Goal: Transaction & Acquisition: Purchase product/service

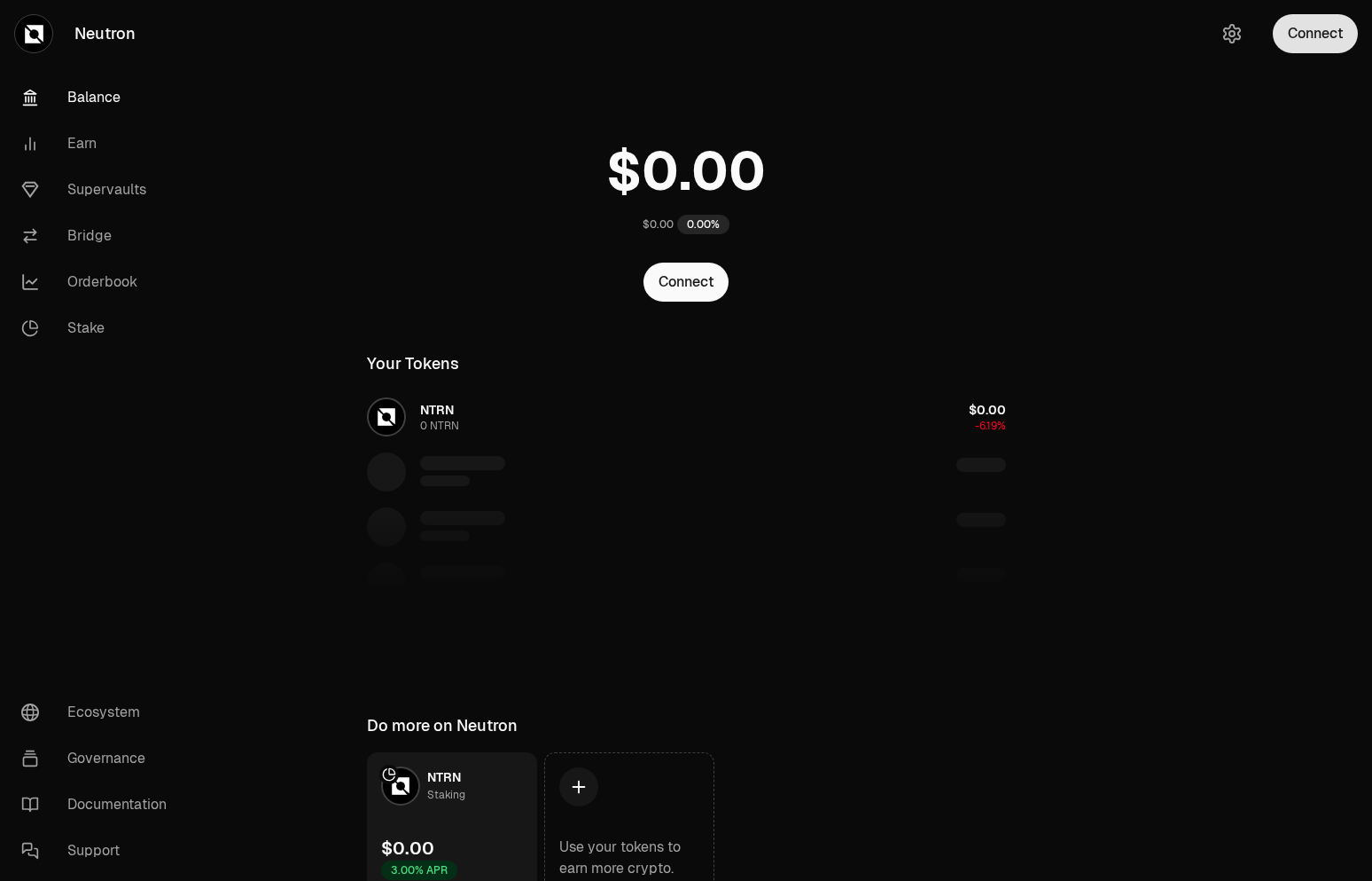
click at [1309, 32] on button "Connect" at bounding box center [1316, 33] width 85 height 39
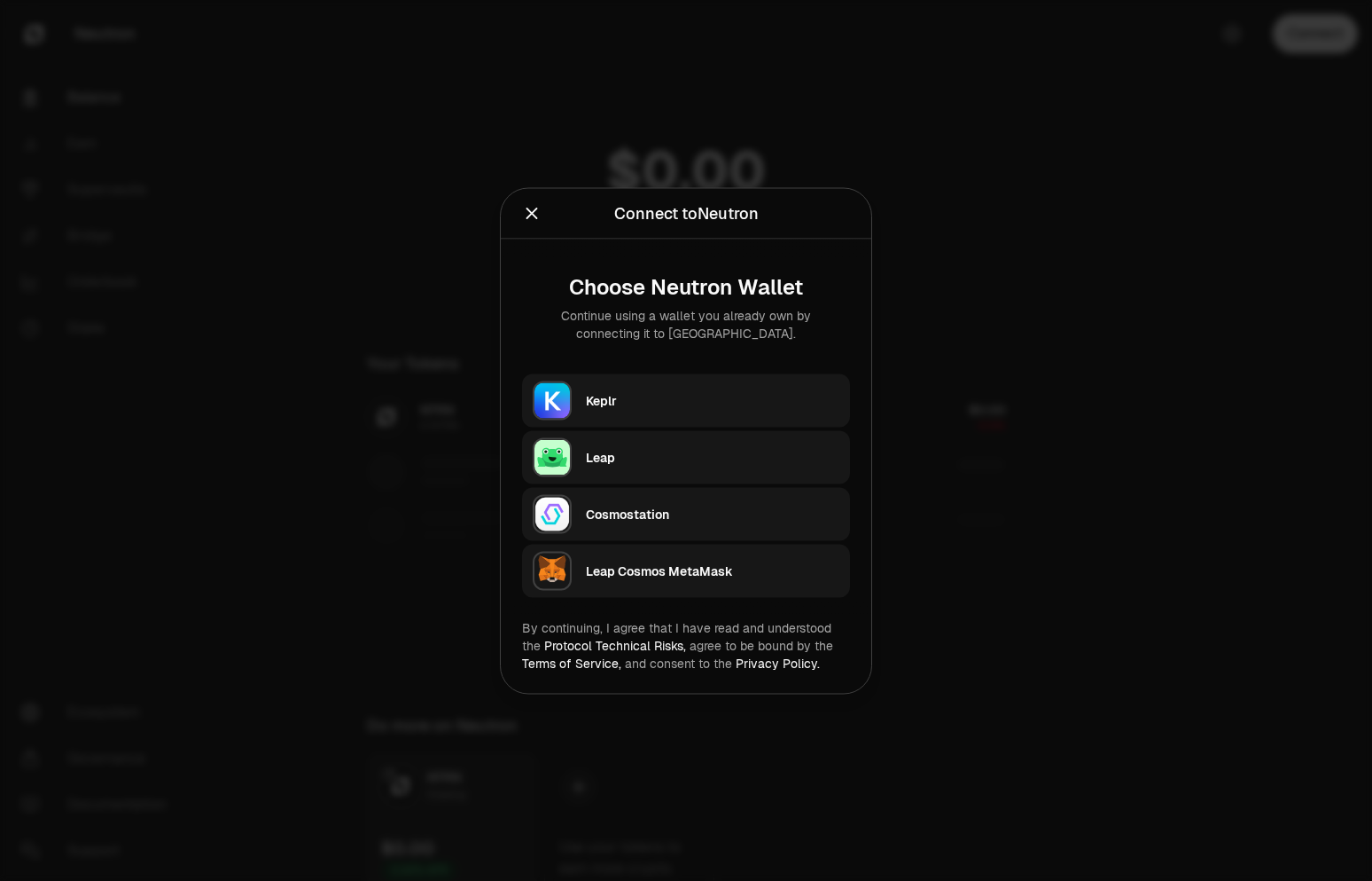
click at [652, 401] on div "Keplr" at bounding box center [713, 399] width 254 height 18
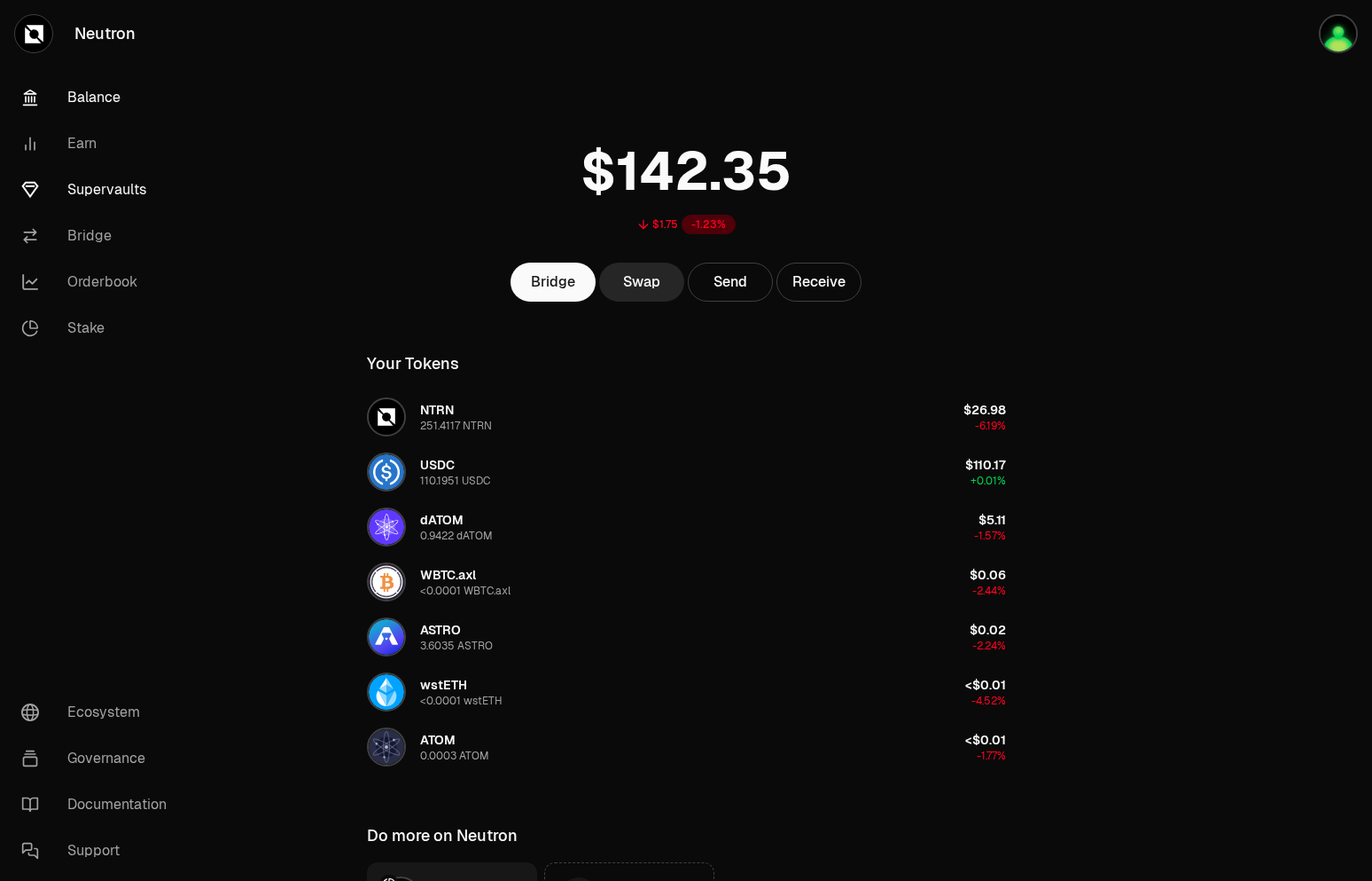
click at [114, 195] on link "Supervaults" at bounding box center [100, 190] width 185 height 46
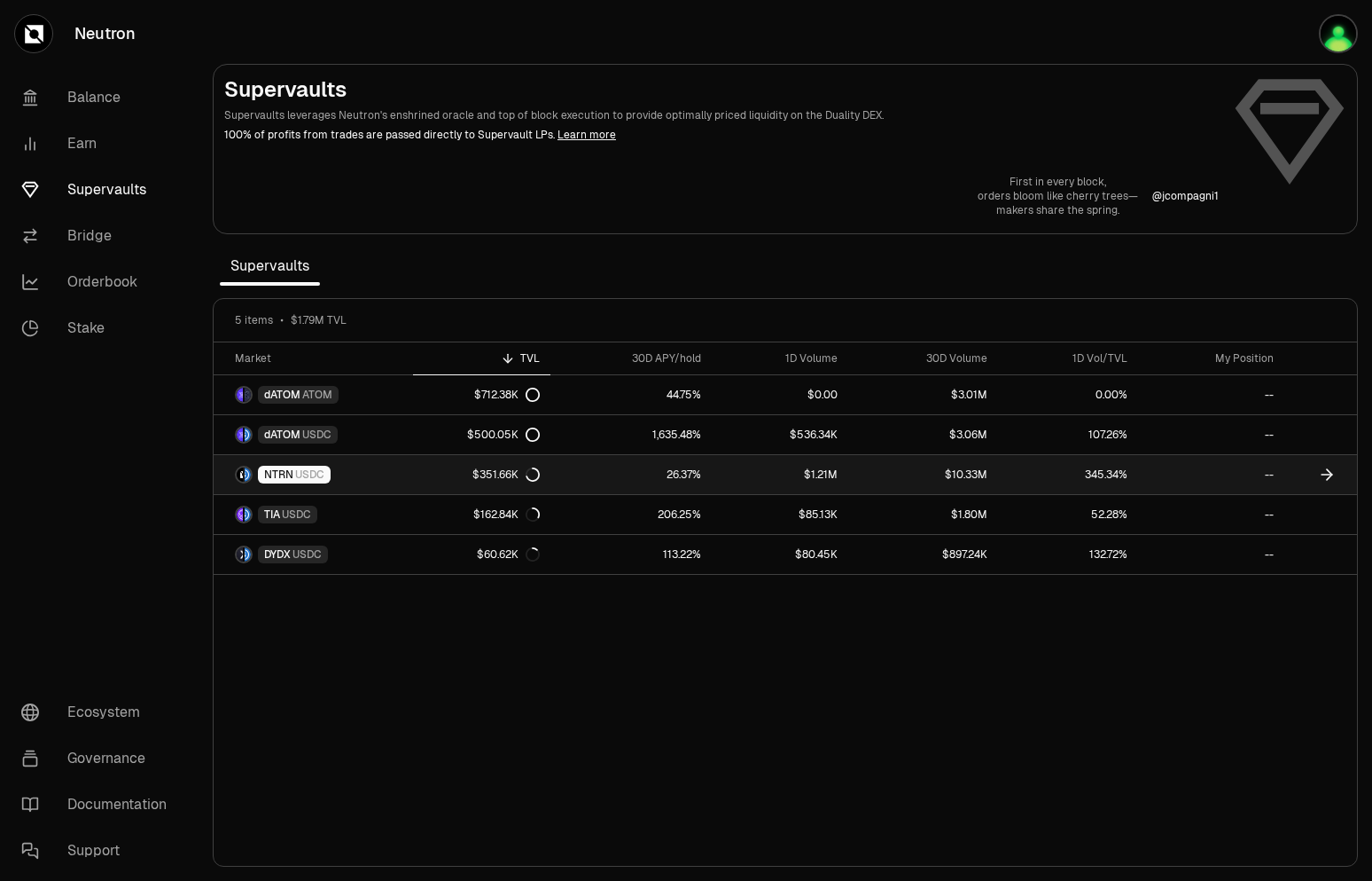
click at [400, 486] on link "NTRN USDC" at bounding box center [313, 475] width 199 height 39
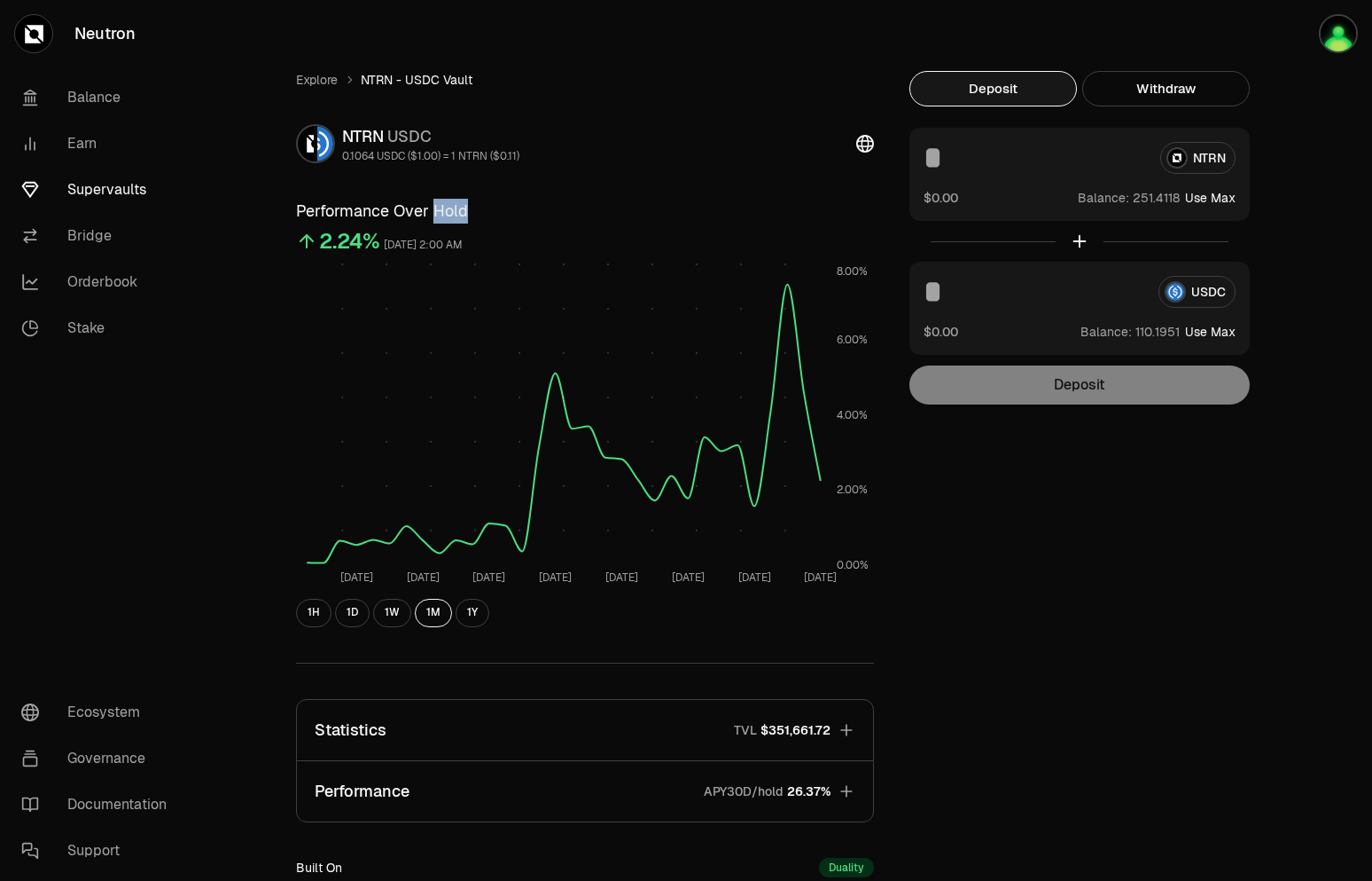
drag, startPoint x: 431, startPoint y: 212, endPoint x: 465, endPoint y: 212, distance: 34.0
click at [465, 212] on h3 "Performance Over Hold" at bounding box center [585, 211] width 578 height 25
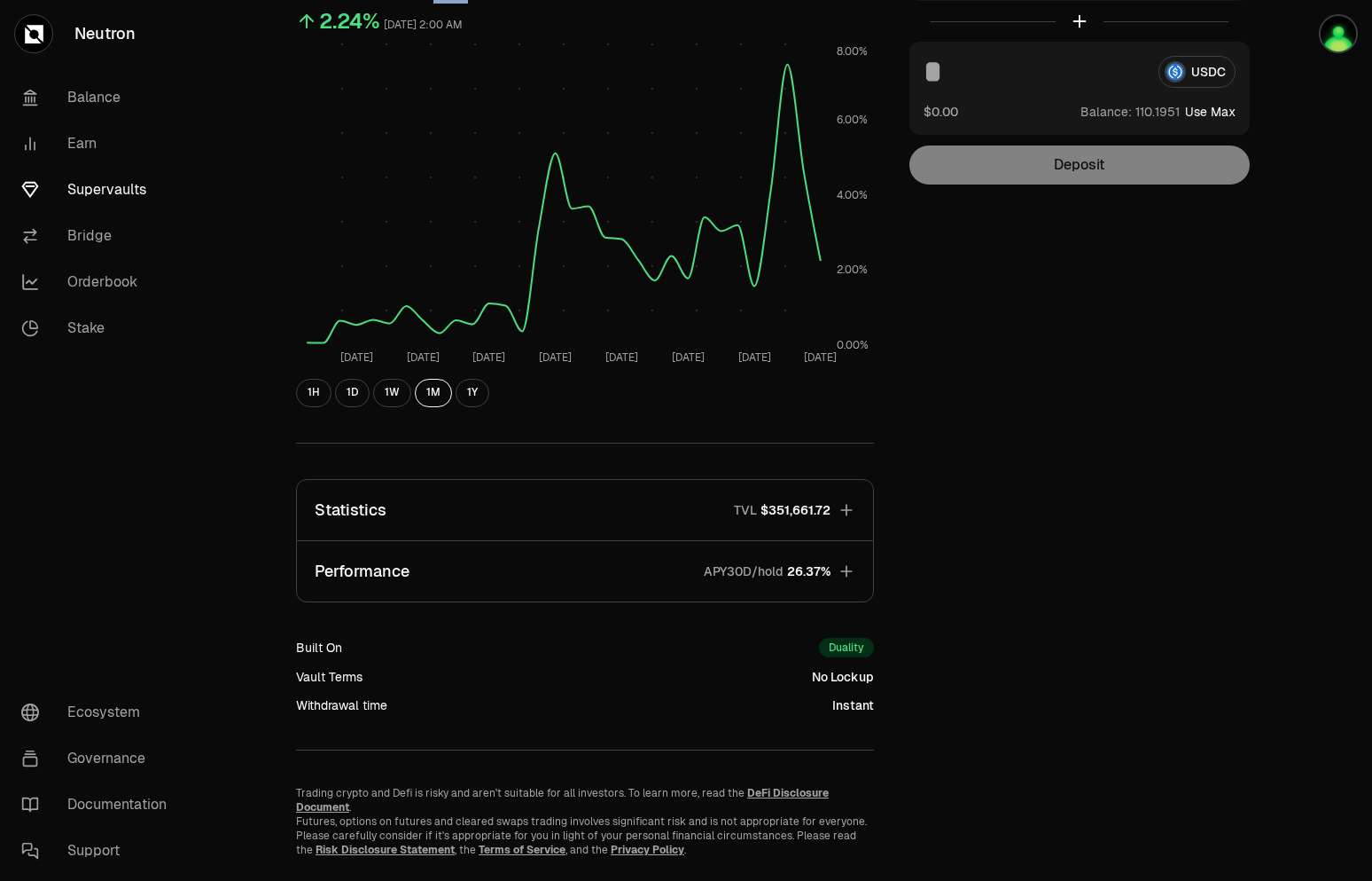
scroll to position [253, 0]
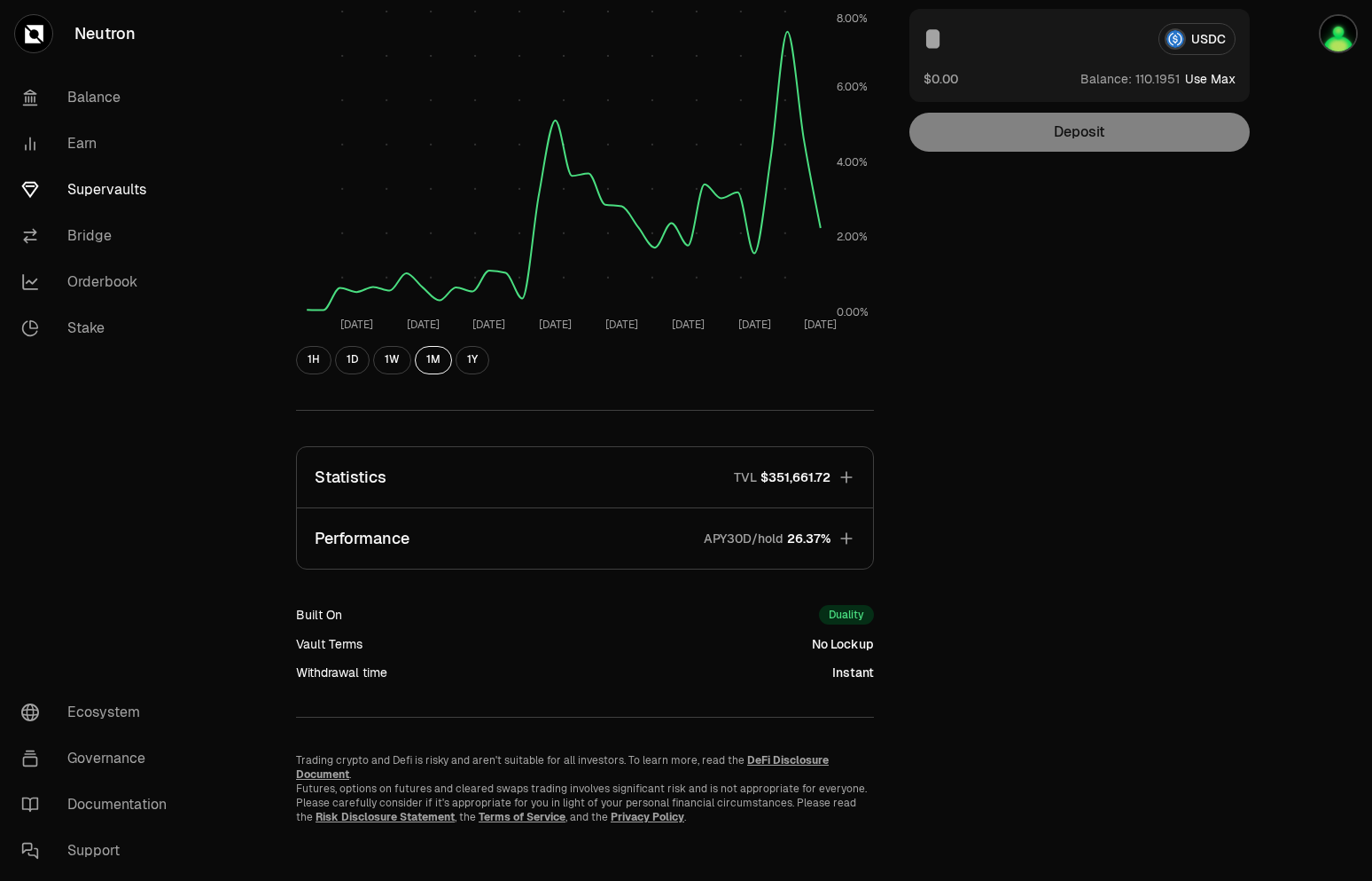
click at [543, 529] on button "Performance APY30D/hold 26.37%" at bounding box center [585, 537] width 576 height 60
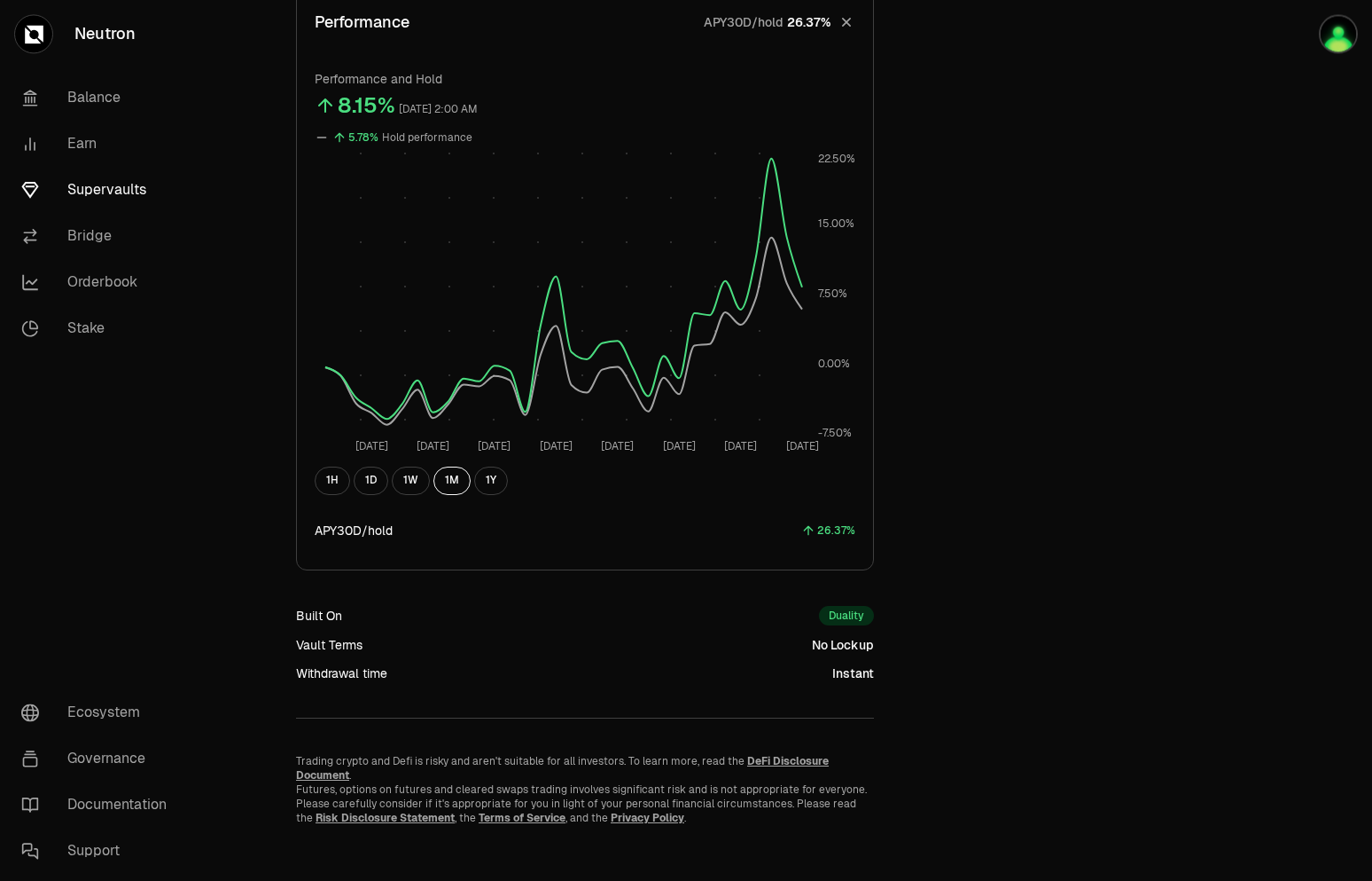
scroll to position [318, 0]
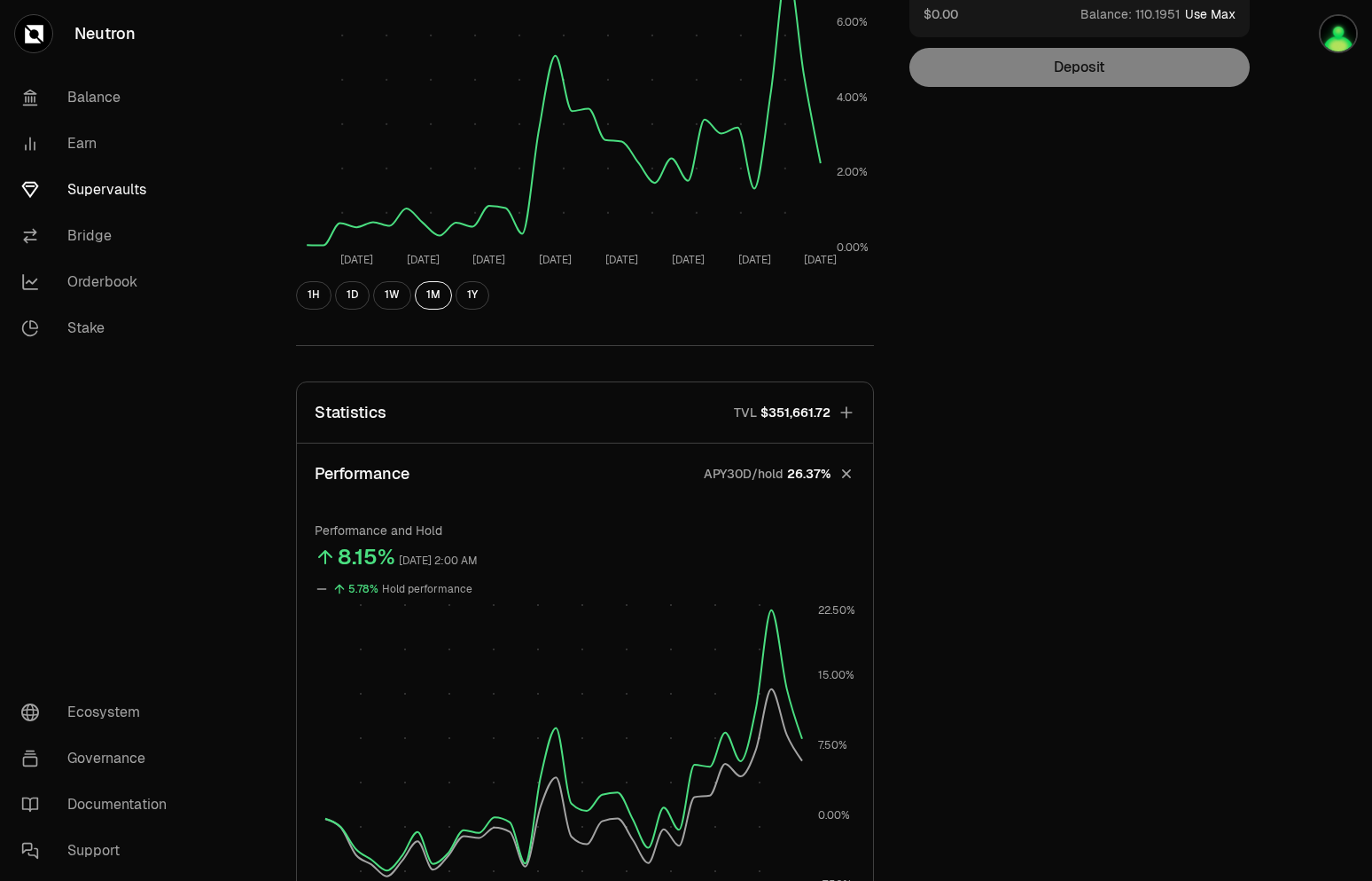
click at [612, 433] on button "Statistics TVL $351,661.72" at bounding box center [585, 412] width 576 height 60
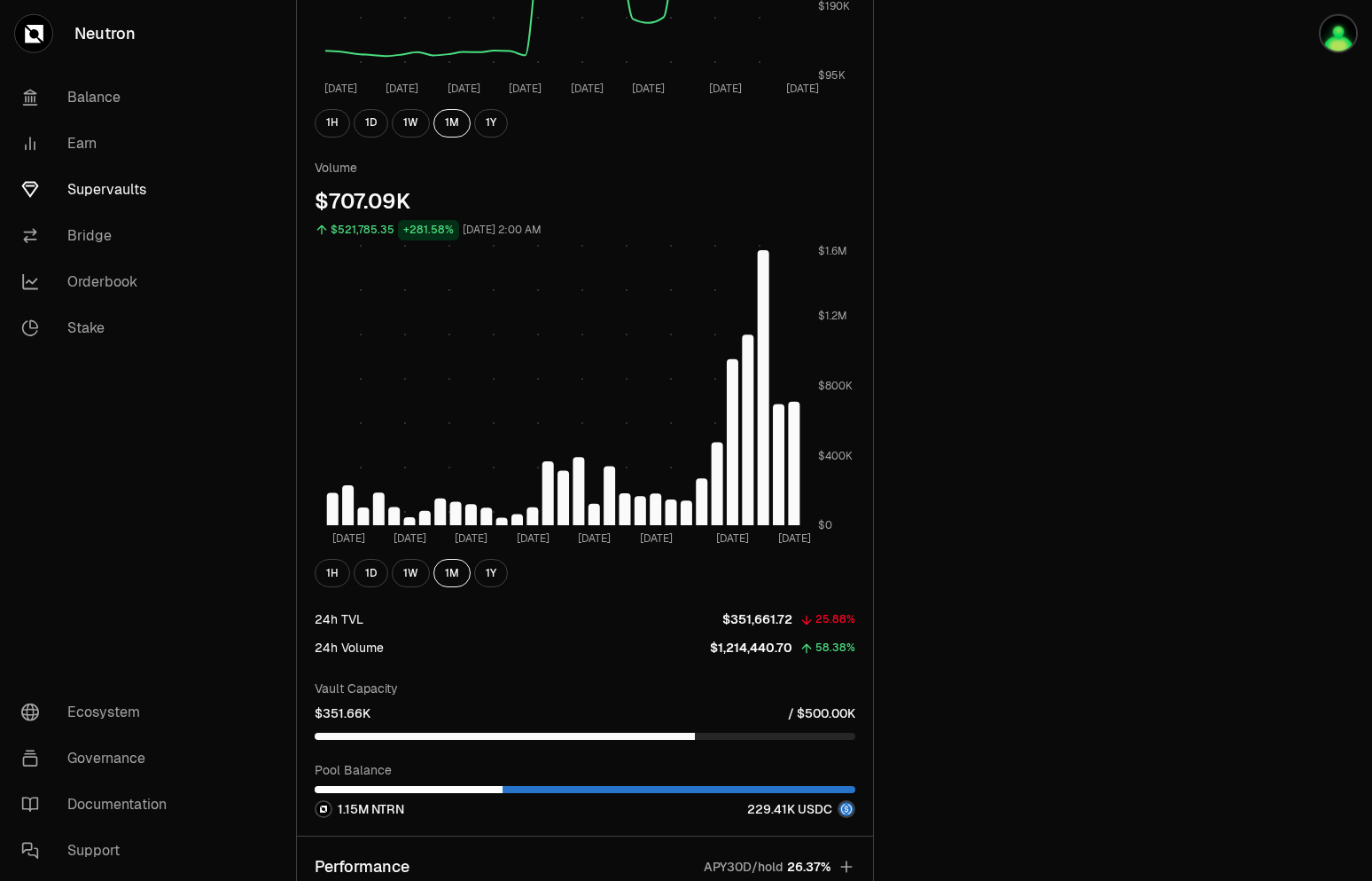
scroll to position [1041, 0]
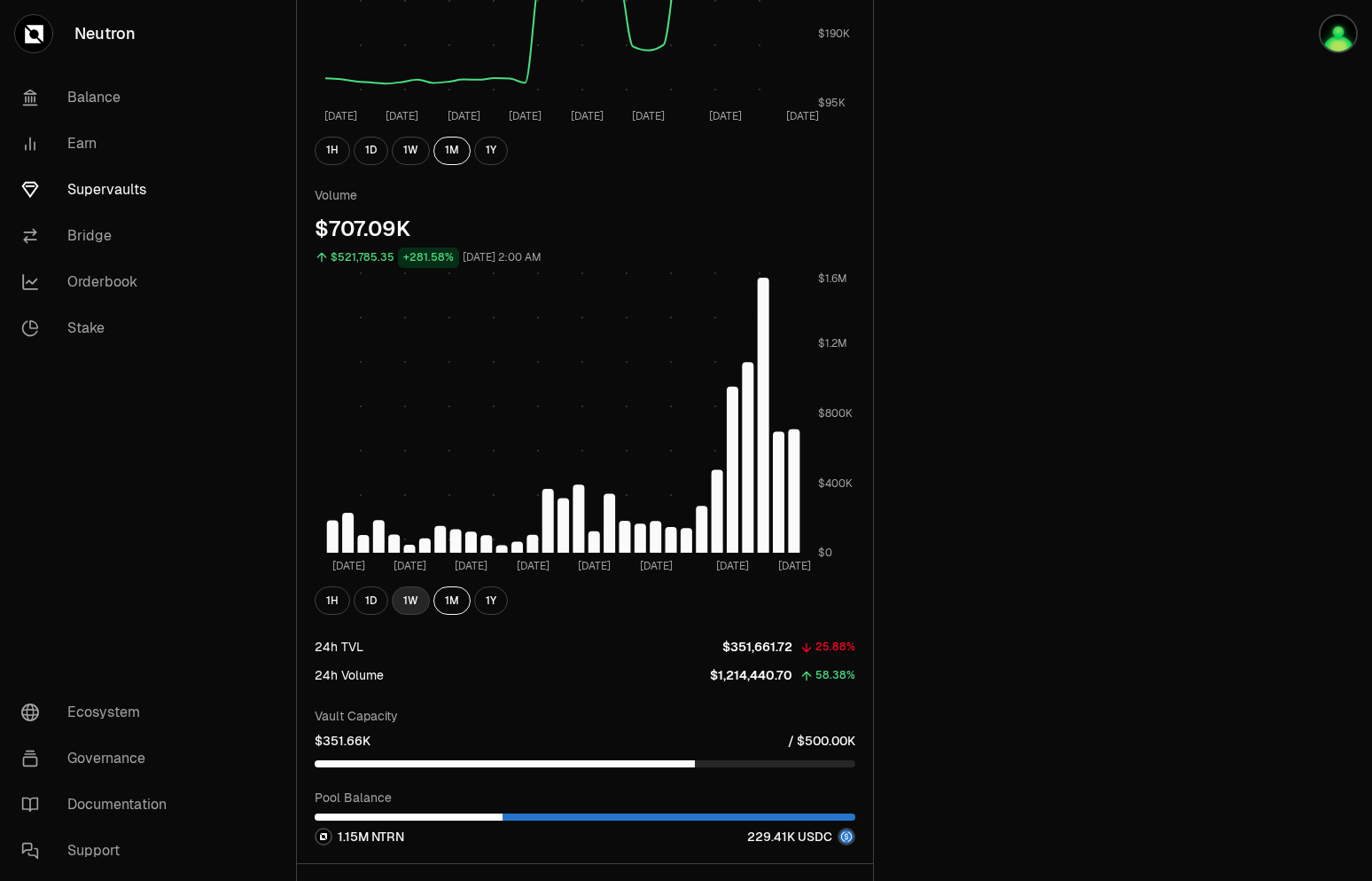
click at [411, 593] on button "1W" at bounding box center [410, 600] width 38 height 29
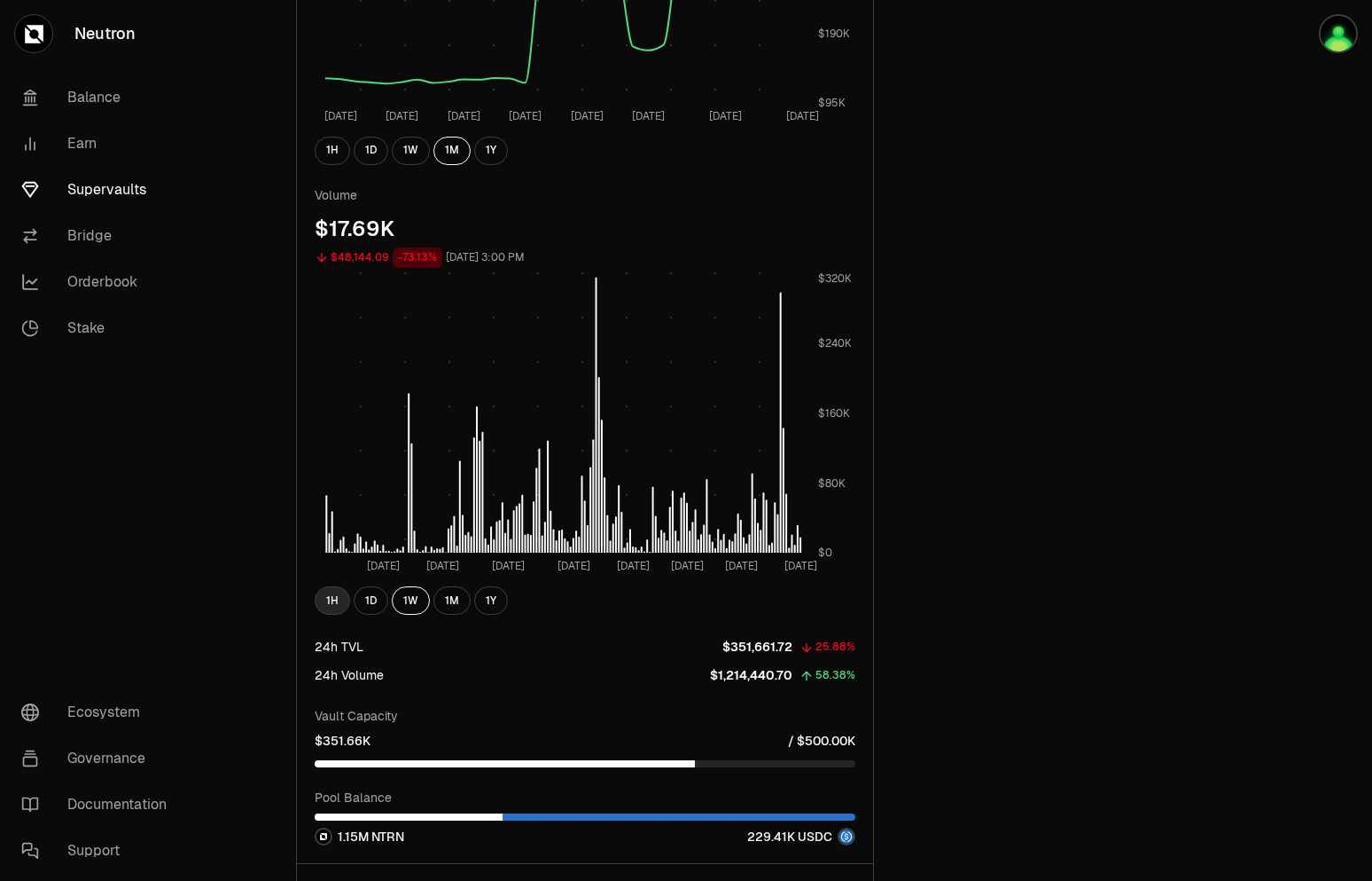
click at [332, 599] on button "1H" at bounding box center [332, 600] width 35 height 29
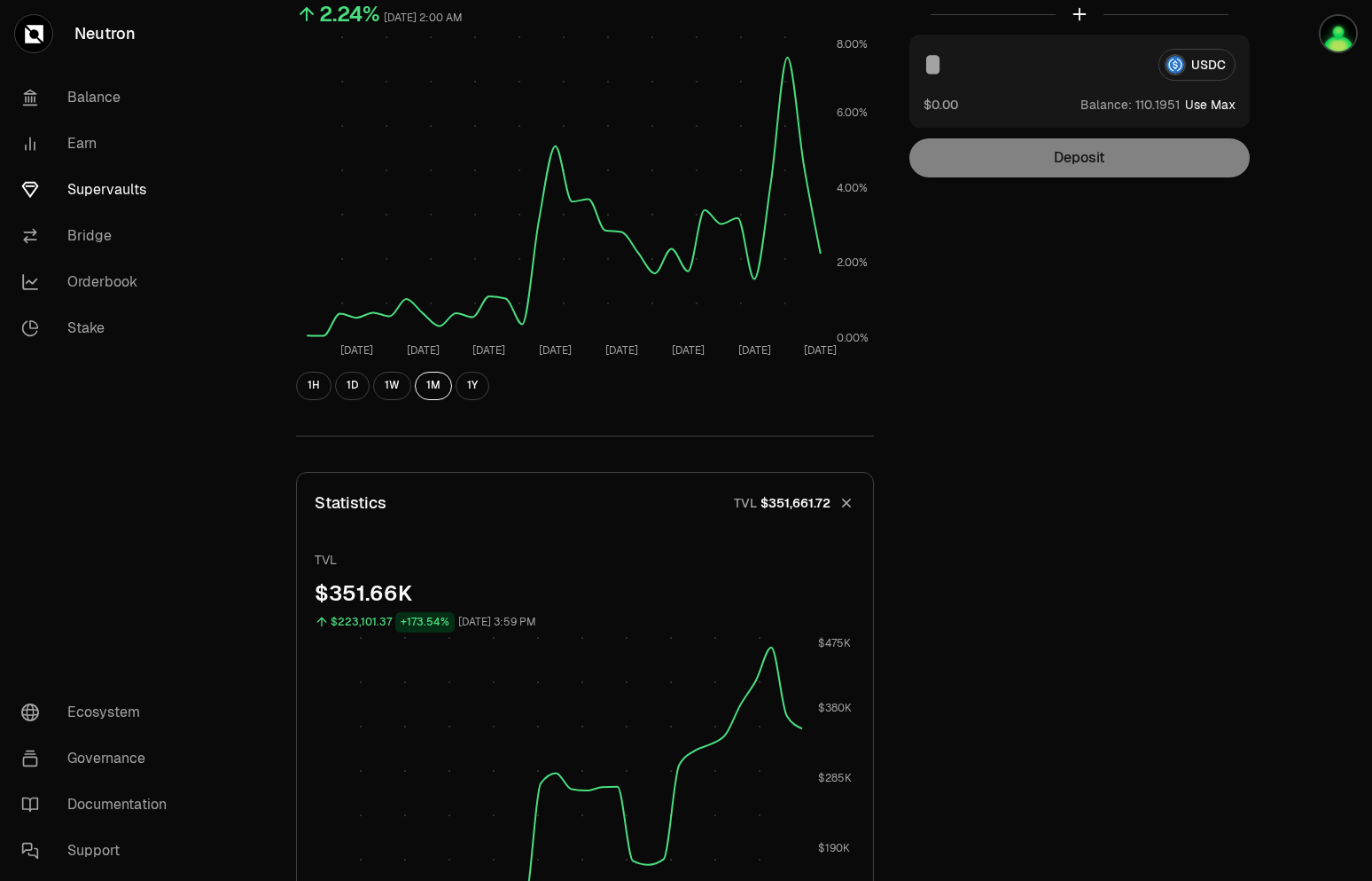
scroll to position [0, 0]
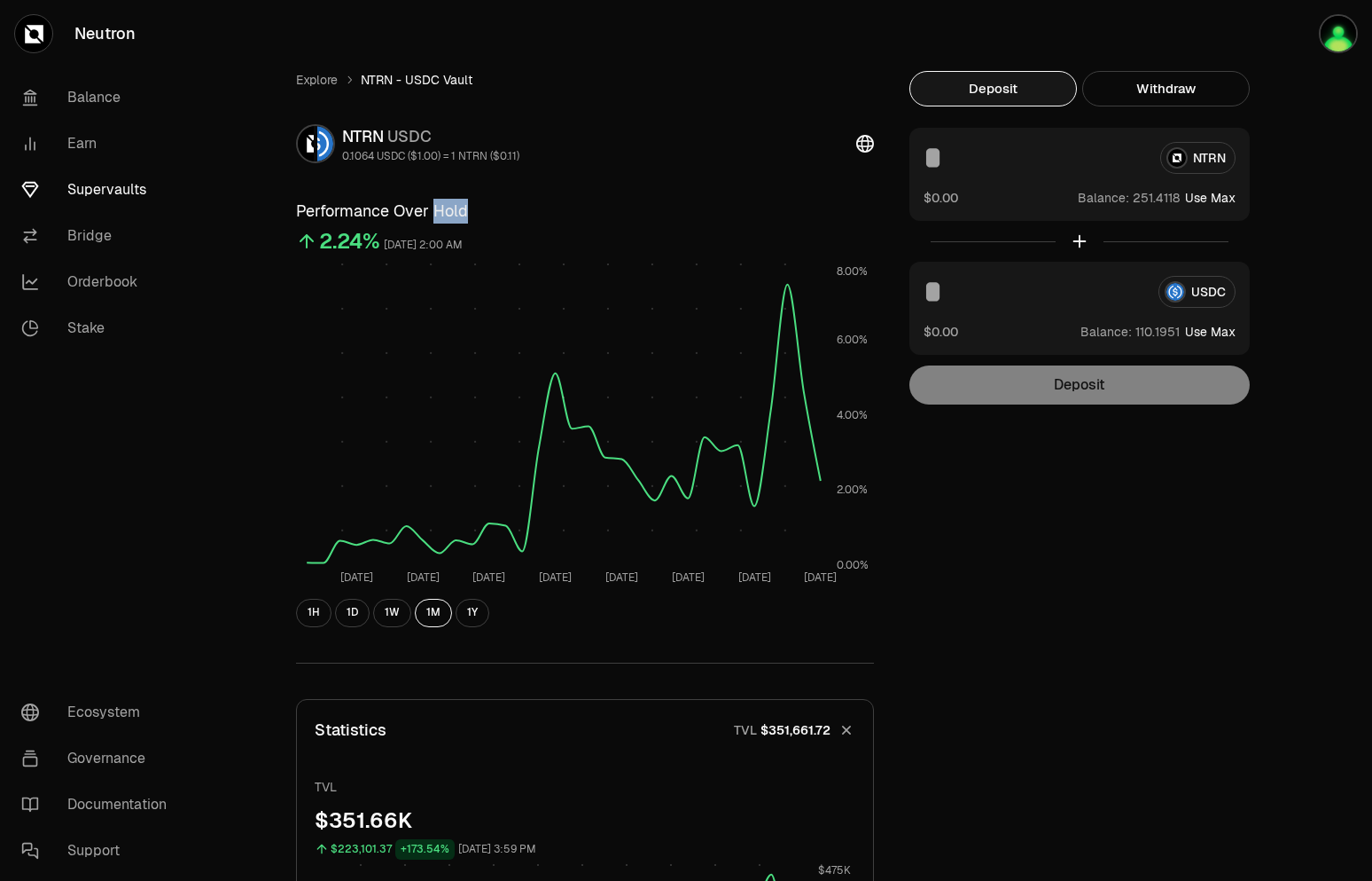
click at [1124, 154] on input at bounding box center [1035, 158] width 223 height 32
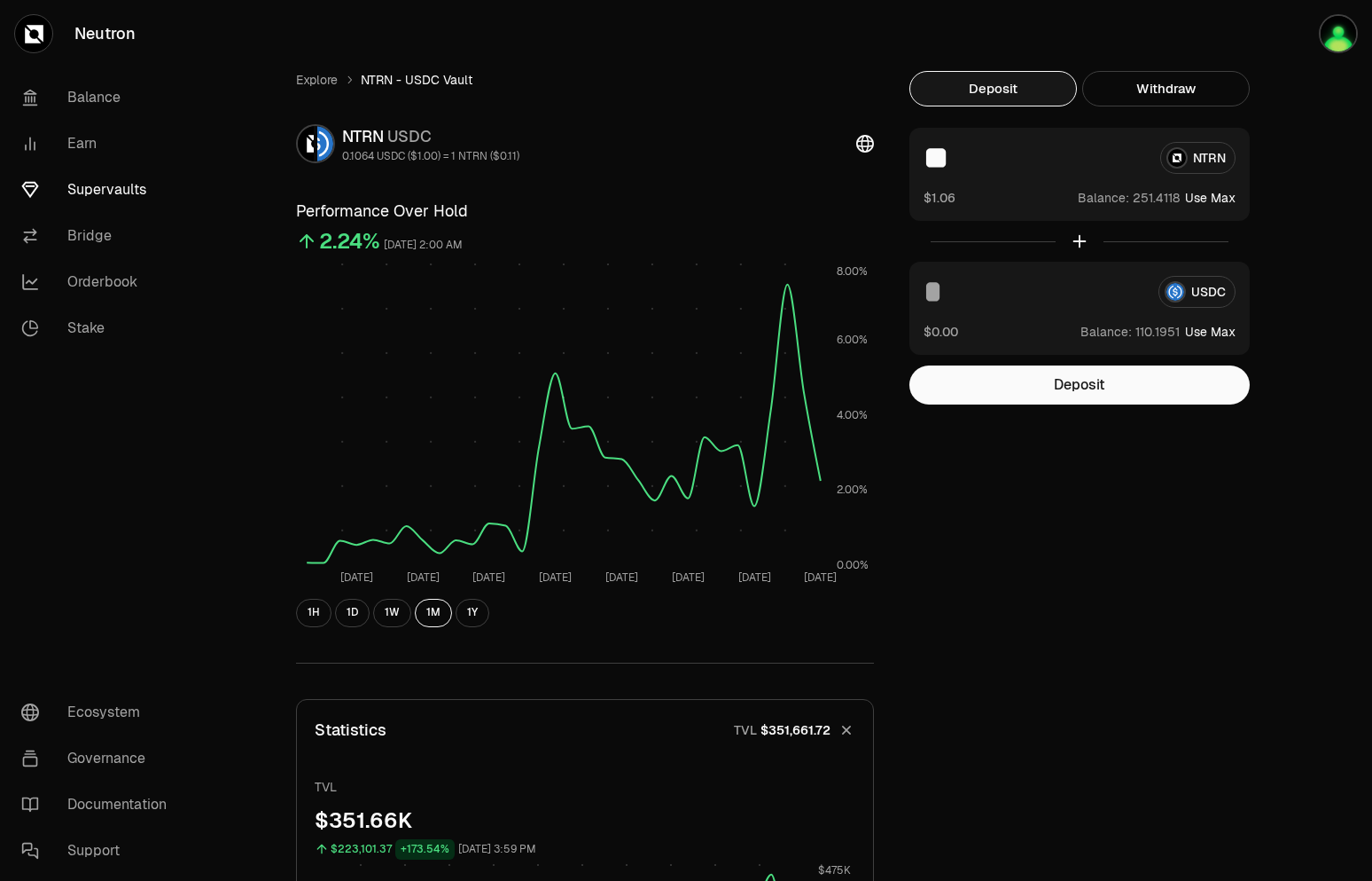
type input "**"
click at [1046, 284] on input at bounding box center [1034, 292] width 221 height 32
type input "*"
click at [1004, 170] on input "**" at bounding box center [1035, 158] width 223 height 32
type input "*"
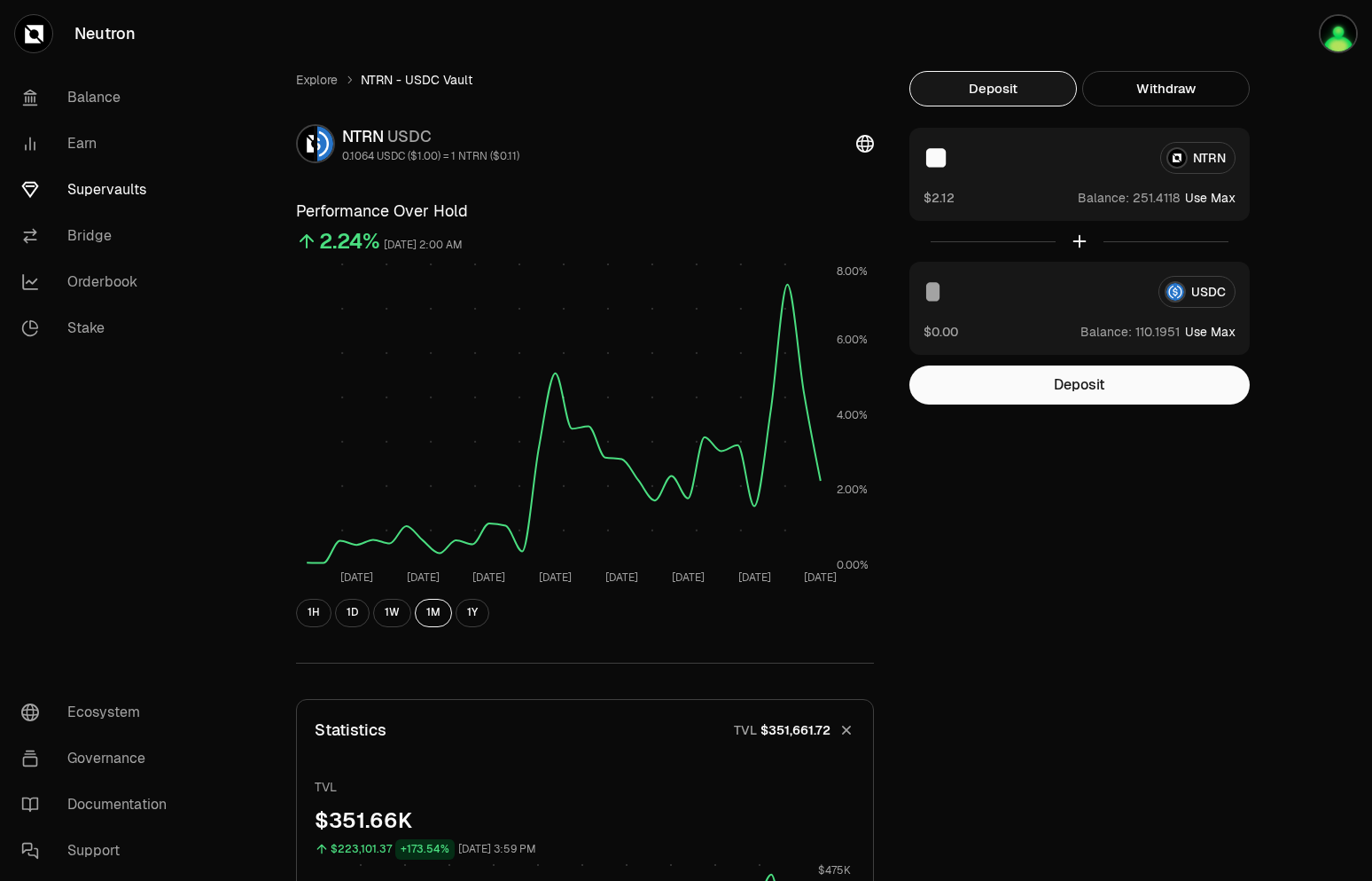
type input "*"
type input "***"
click at [1124, 395] on button "Deposit" at bounding box center [1079, 385] width 341 height 39
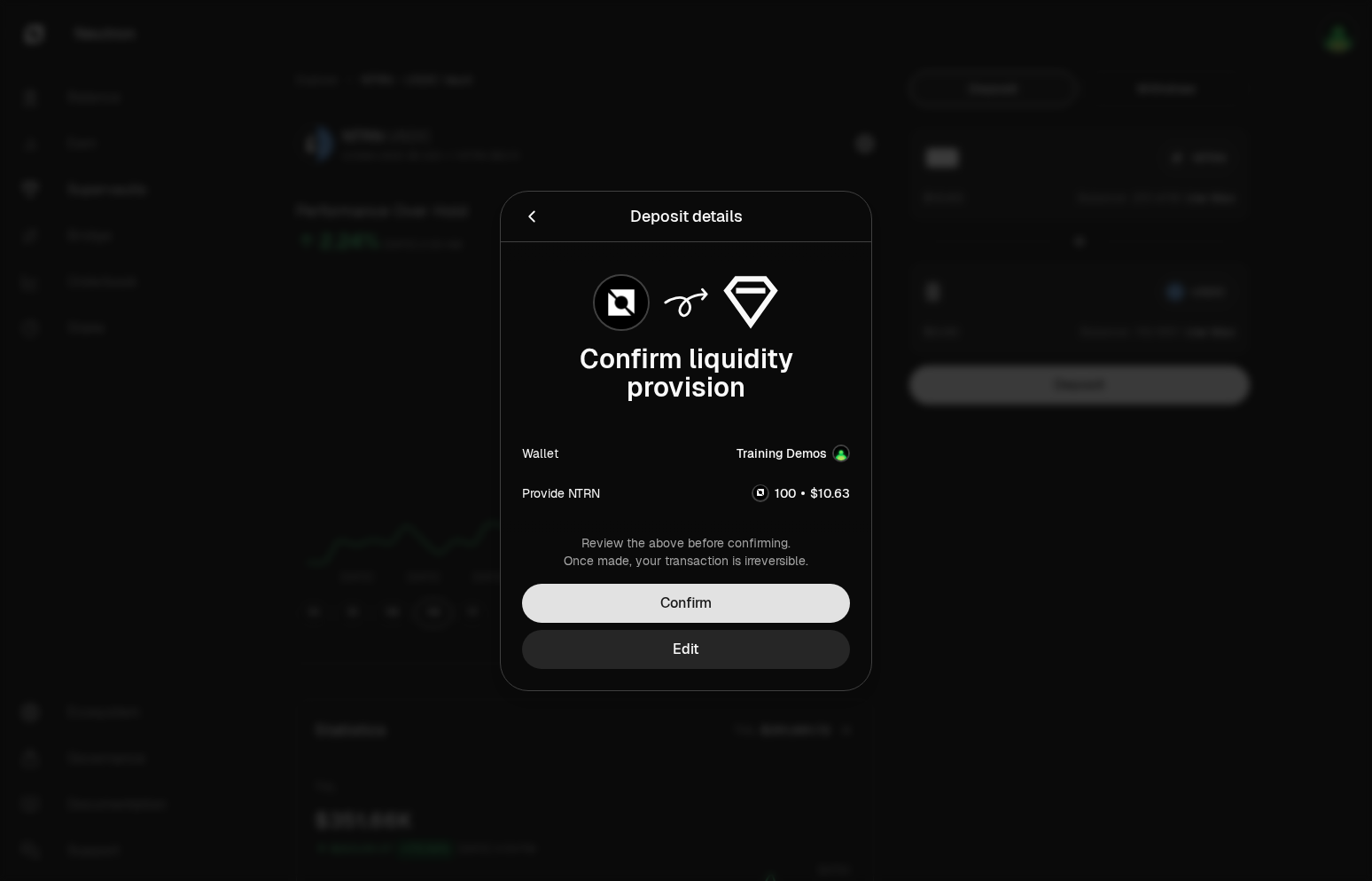
click at [673, 604] on button "Confirm" at bounding box center [686, 603] width 328 height 39
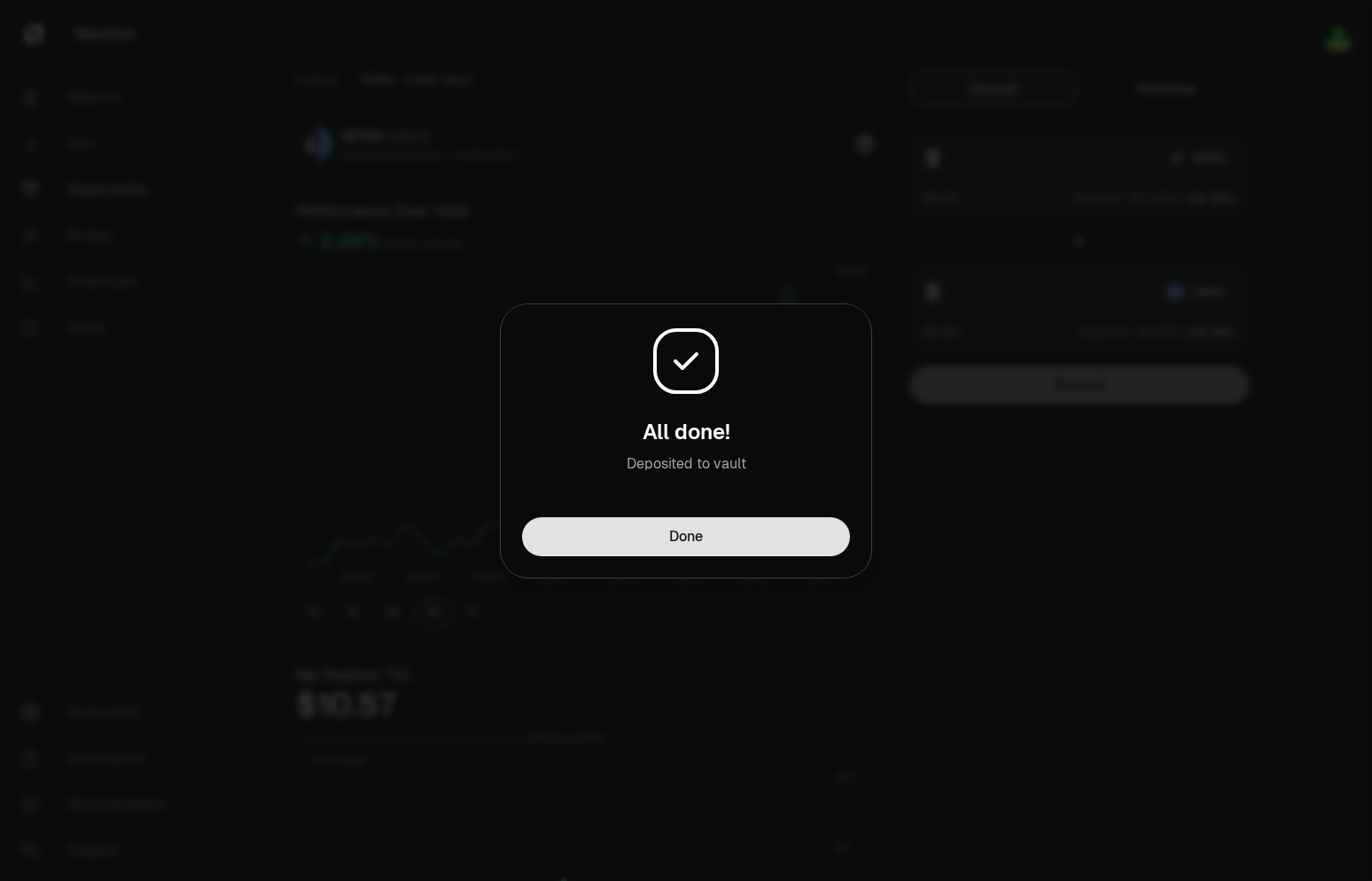
click at [716, 531] on button "Done" at bounding box center [686, 537] width 328 height 39
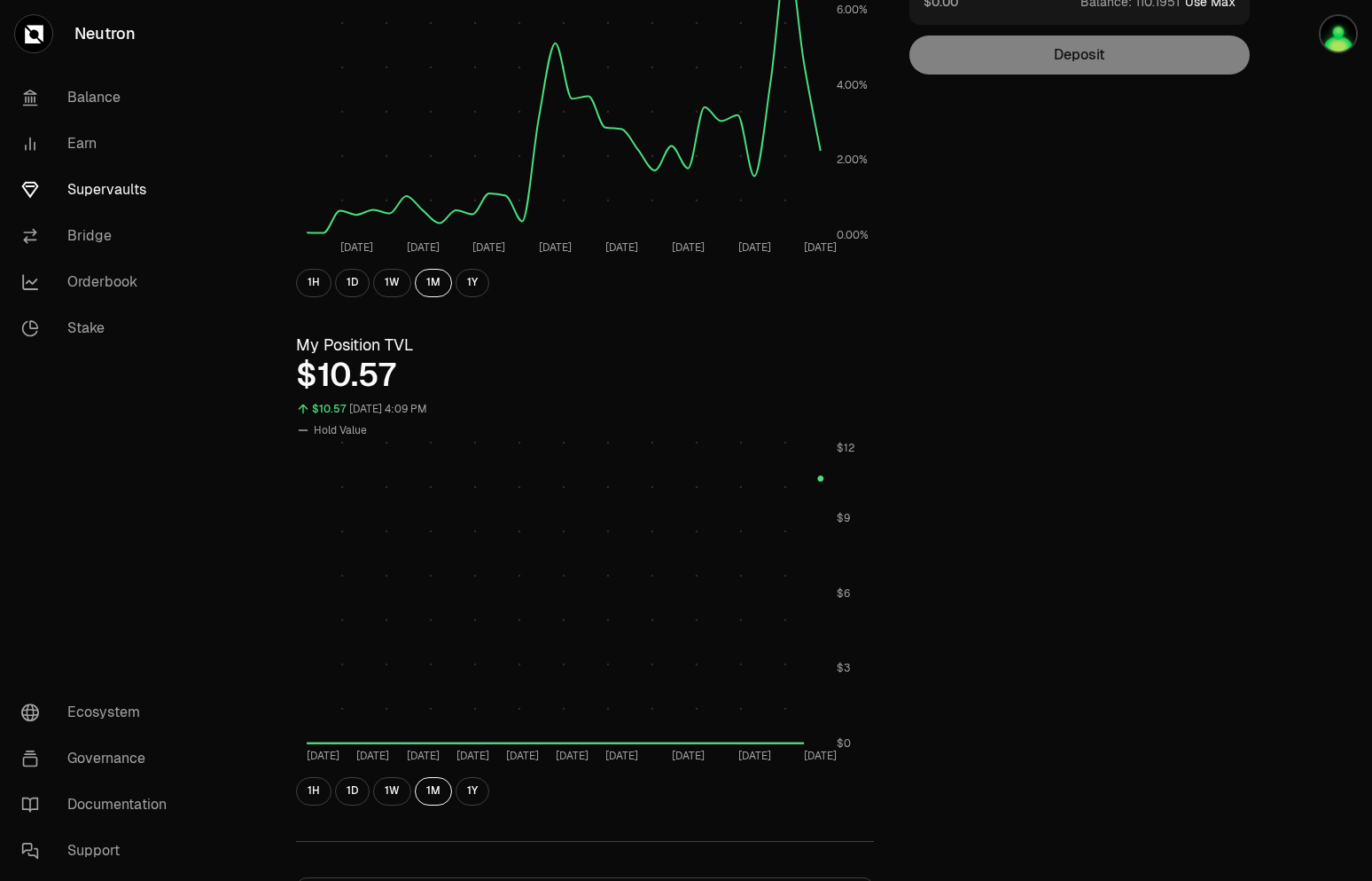
scroll to position [362, 0]
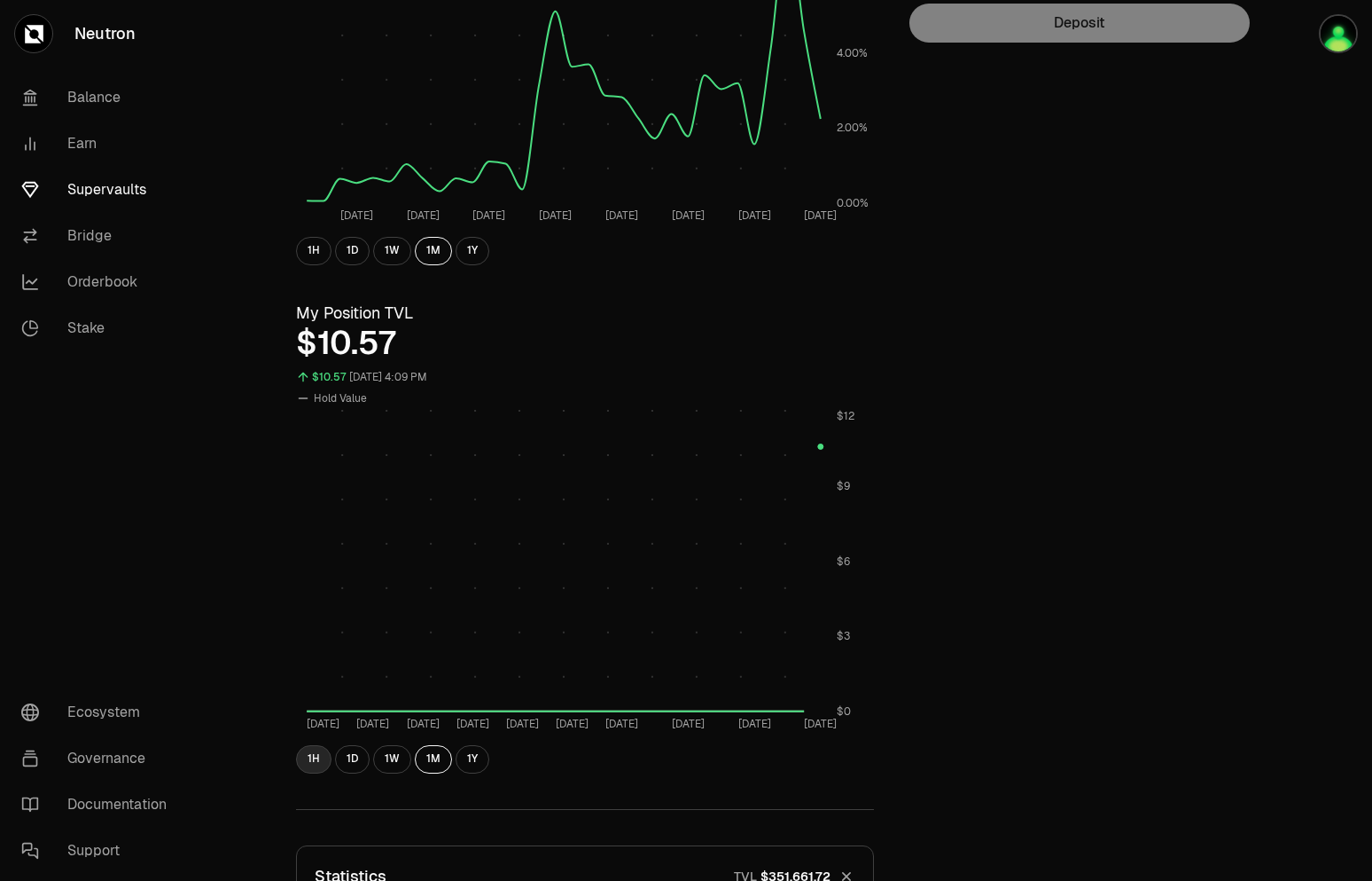
click at [326, 766] on button "1H" at bounding box center [314, 759] width 35 height 29
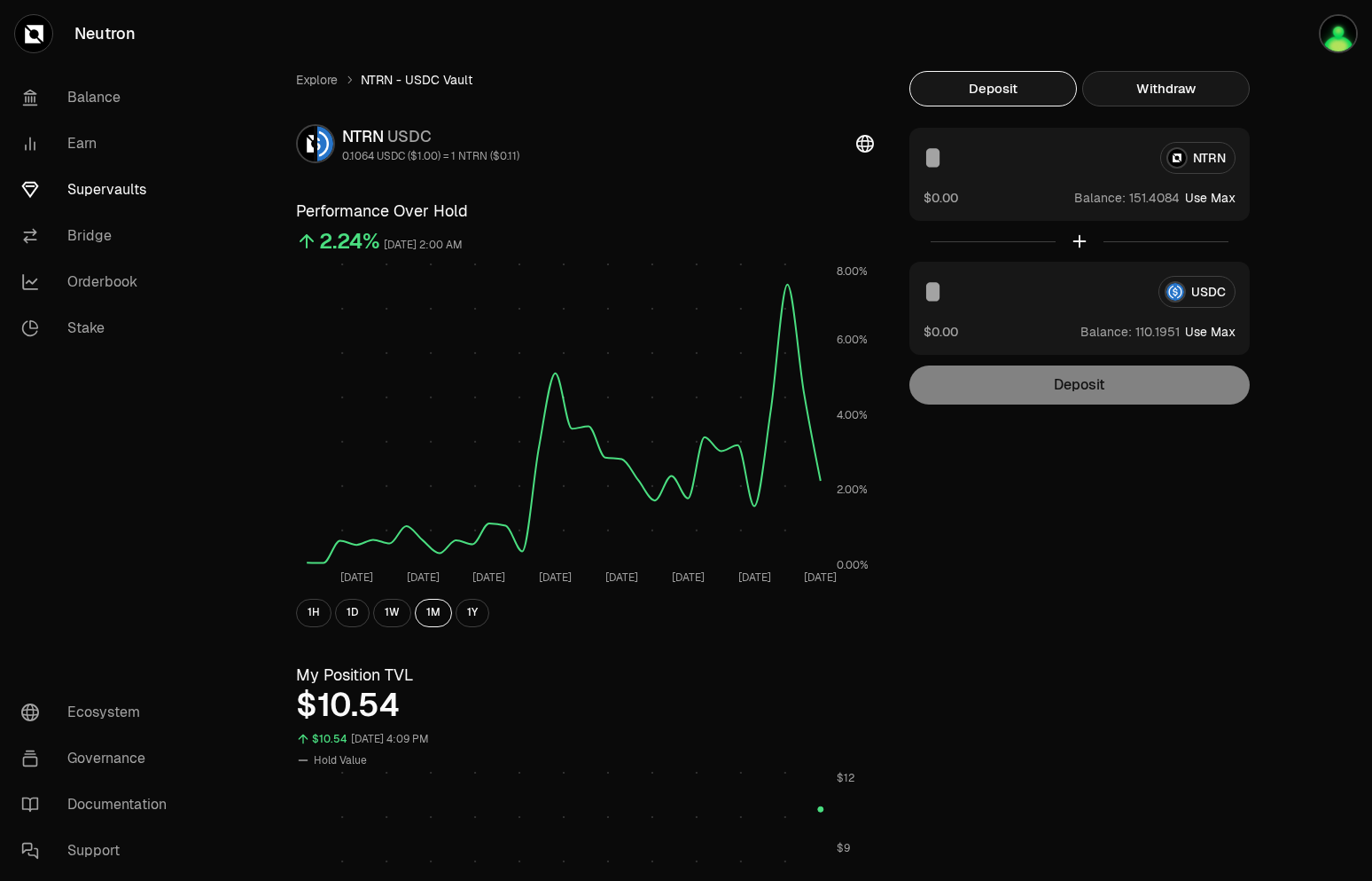
drag, startPoint x: 1197, startPoint y: 69, endPoint x: 1186, endPoint y: 89, distance: 22.8
click at [1154, 94] on button "Withdraw" at bounding box center [1165, 89] width 167 height 35
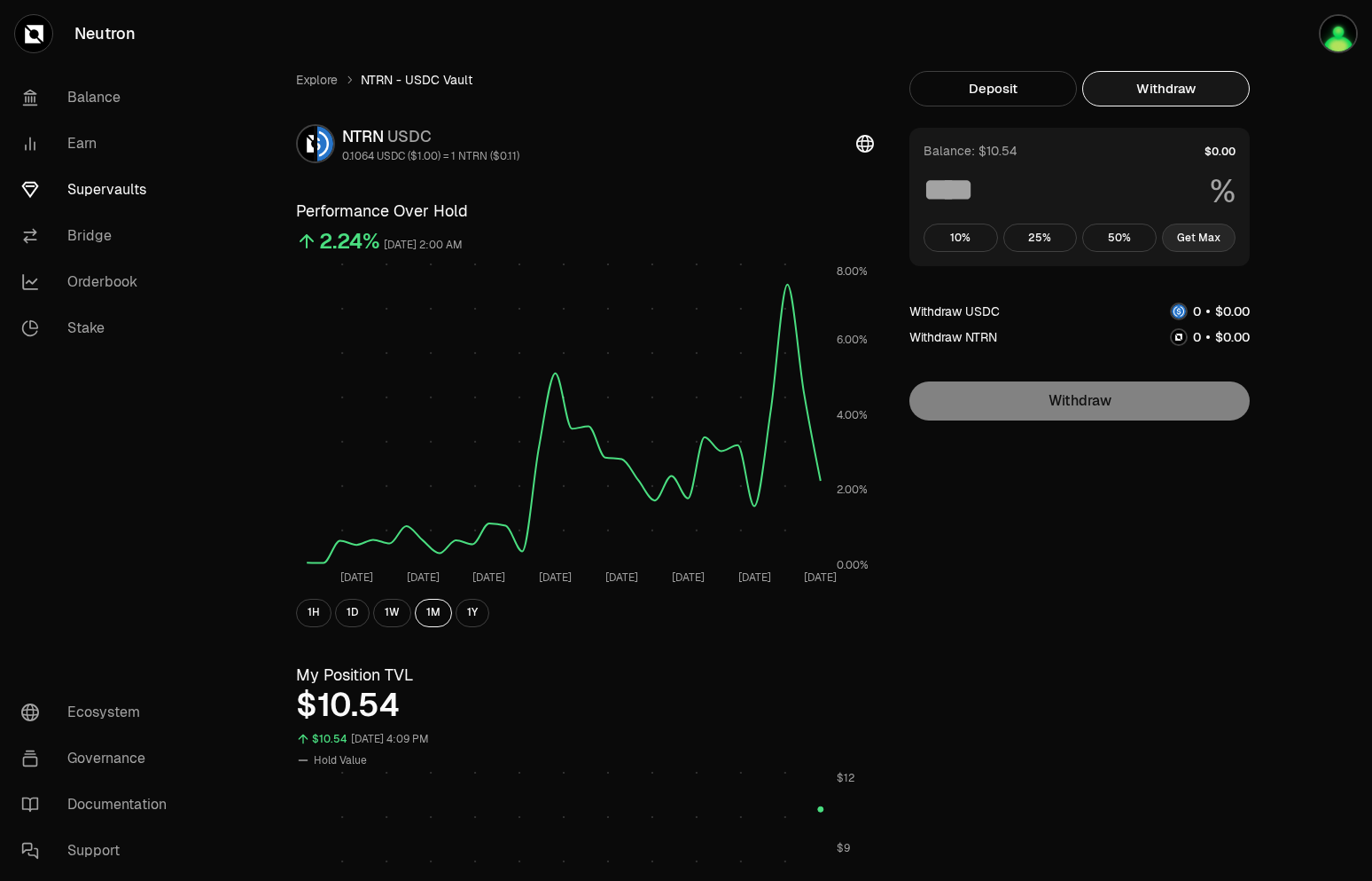
click at [1224, 237] on button "Get Max" at bounding box center [1199, 237] width 75 height 29
type input "***"
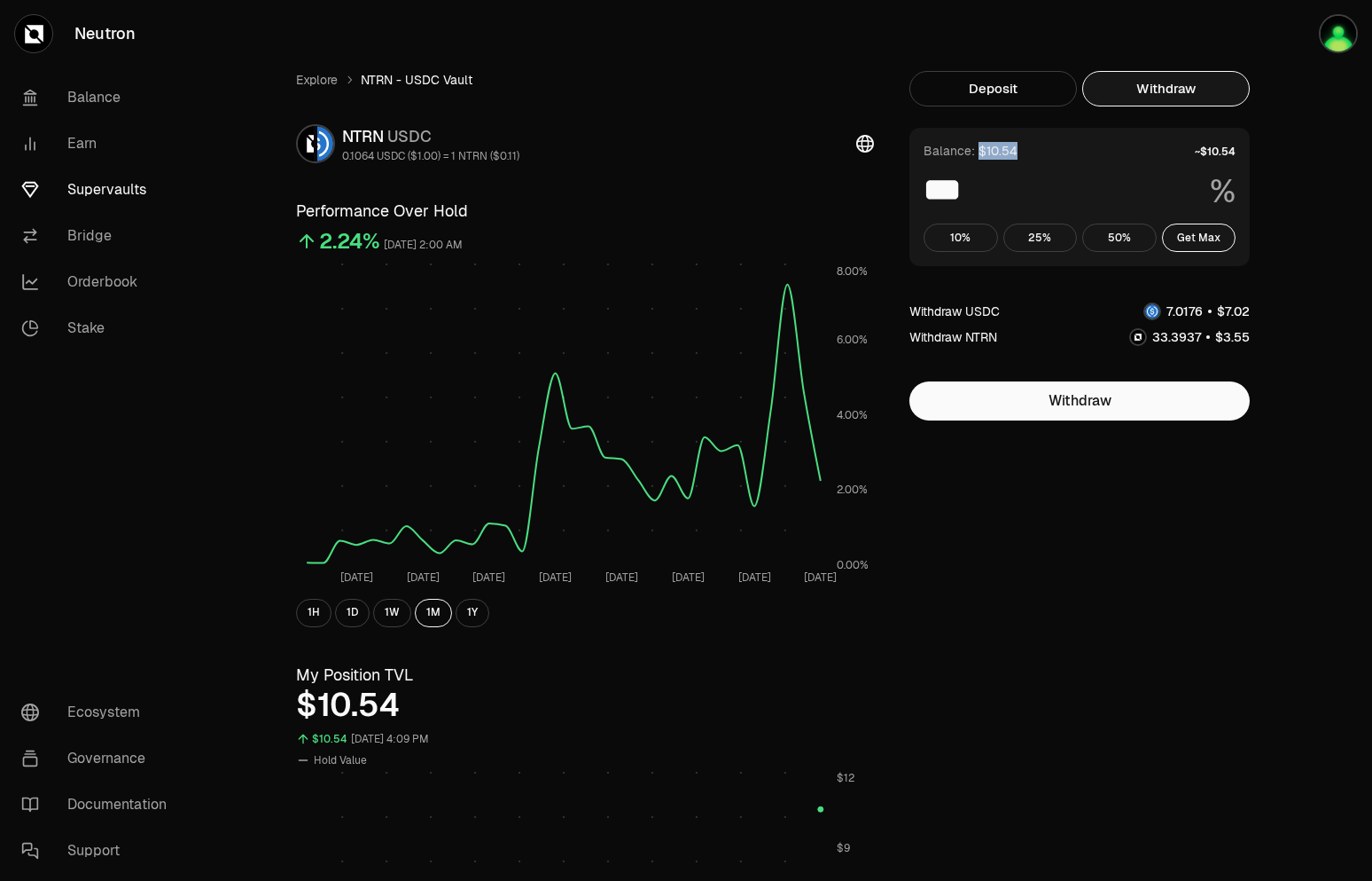
drag, startPoint x: 978, startPoint y: 152, endPoint x: 1015, endPoint y: 151, distance: 37.0
click at [1015, 151] on div "Balance: $10.54" at bounding box center [971, 151] width 94 height 18
drag, startPoint x: 435, startPoint y: 209, endPoint x: 467, endPoint y: 209, distance: 32.0
click at [467, 209] on h3 "Performance Over Hold" at bounding box center [585, 211] width 578 height 25
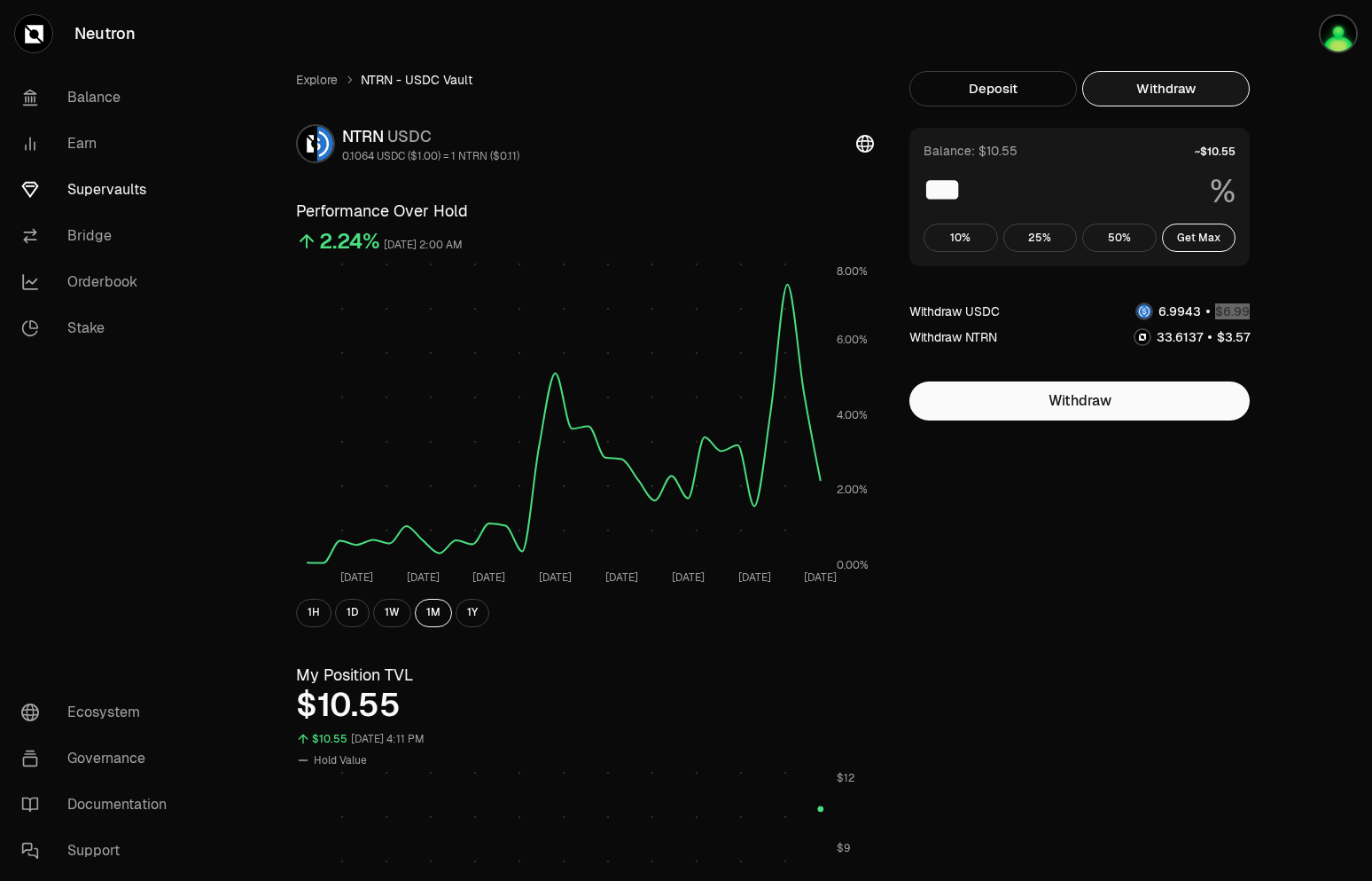
drag, startPoint x: 1161, startPoint y: 313, endPoint x: 1254, endPoint y: 308, distance: 93.1
click at [1250, 308] on div at bounding box center [1193, 310] width 114 height 18
drag, startPoint x: 1164, startPoint y: 335, endPoint x: 1250, endPoint y: 345, distance: 86.6
click at [1250, 345] on div at bounding box center [1192, 336] width 116 height 18
click at [1026, 309] on div "Withdraw USDC" at bounding box center [1079, 310] width 341 height 18
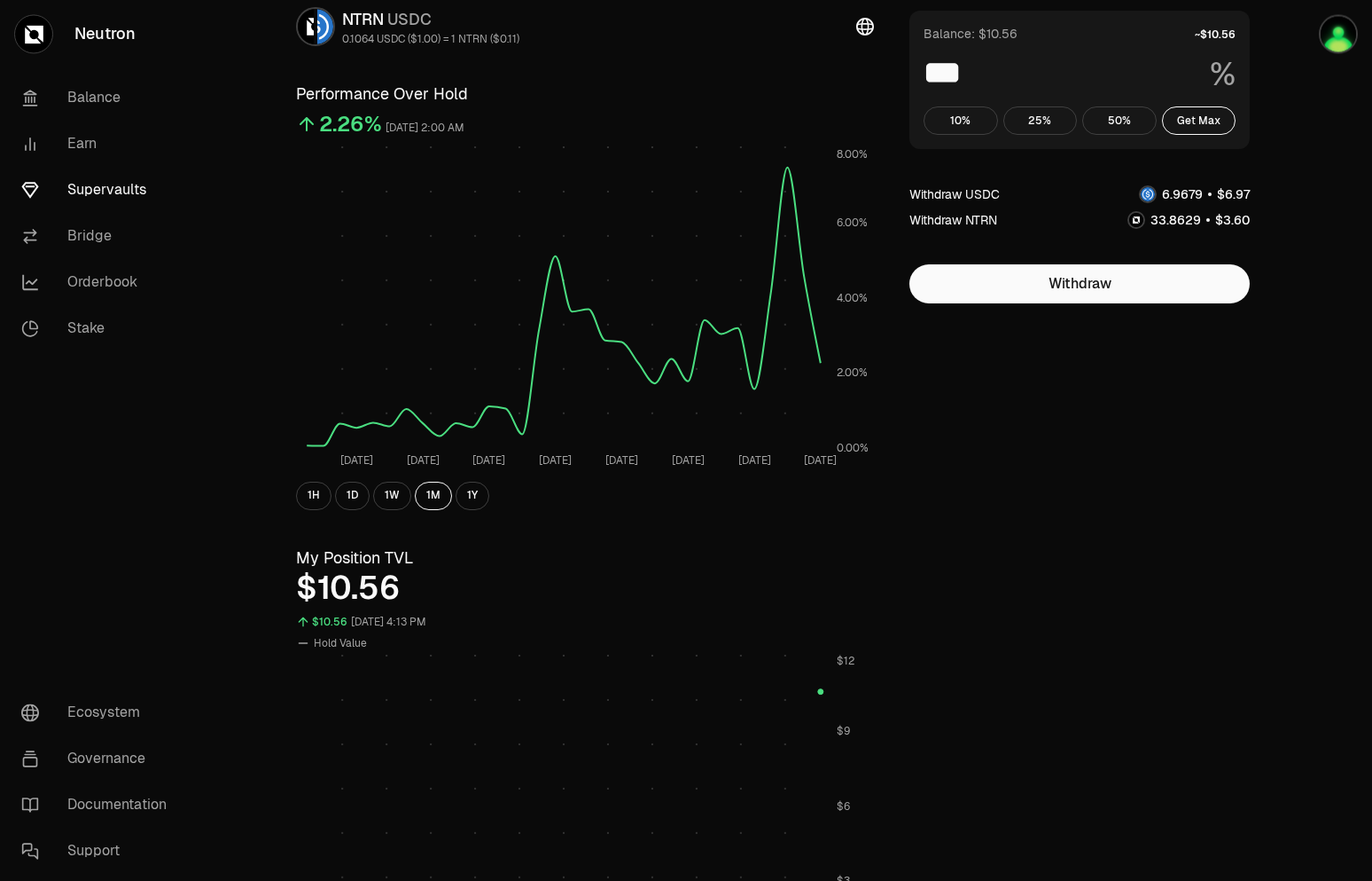
scroll to position [181, 0]
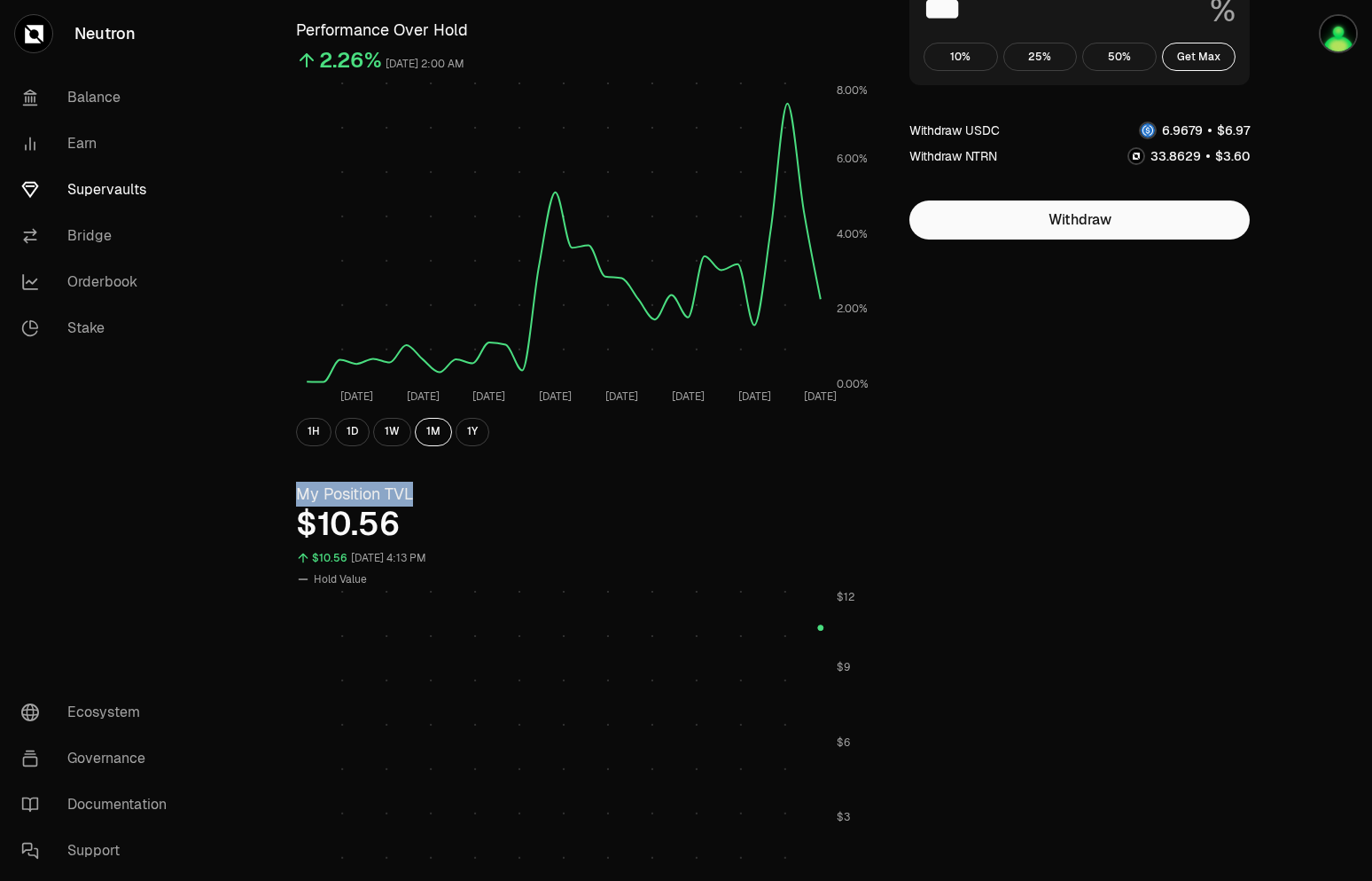
drag, startPoint x: 299, startPoint y: 489, endPoint x: 425, endPoint y: 488, distance: 126.0
click at [425, 488] on h3 "My Position TVL" at bounding box center [585, 493] width 578 height 25
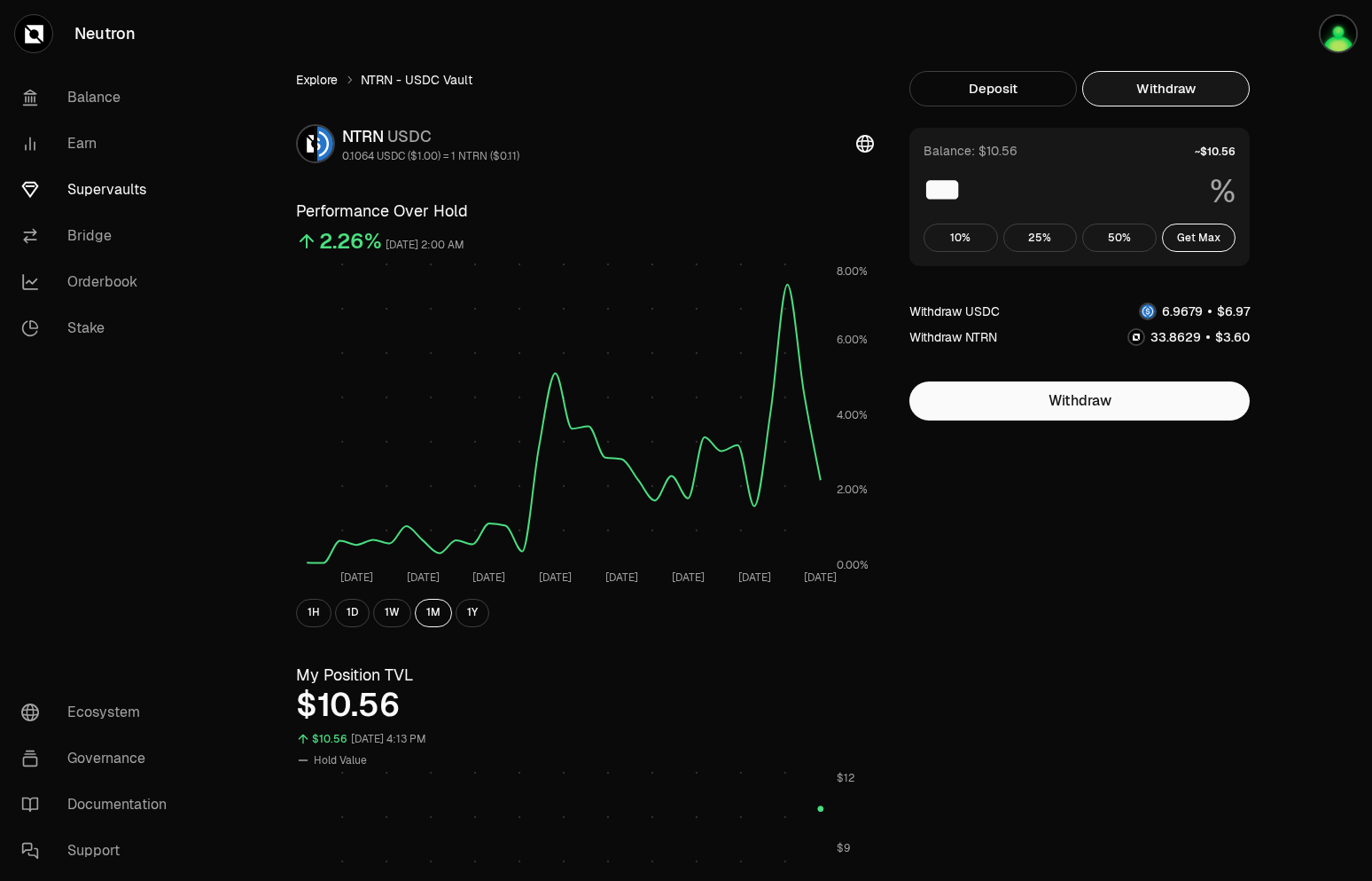
click at [310, 71] on link "Explore" at bounding box center [317, 79] width 42 height 18
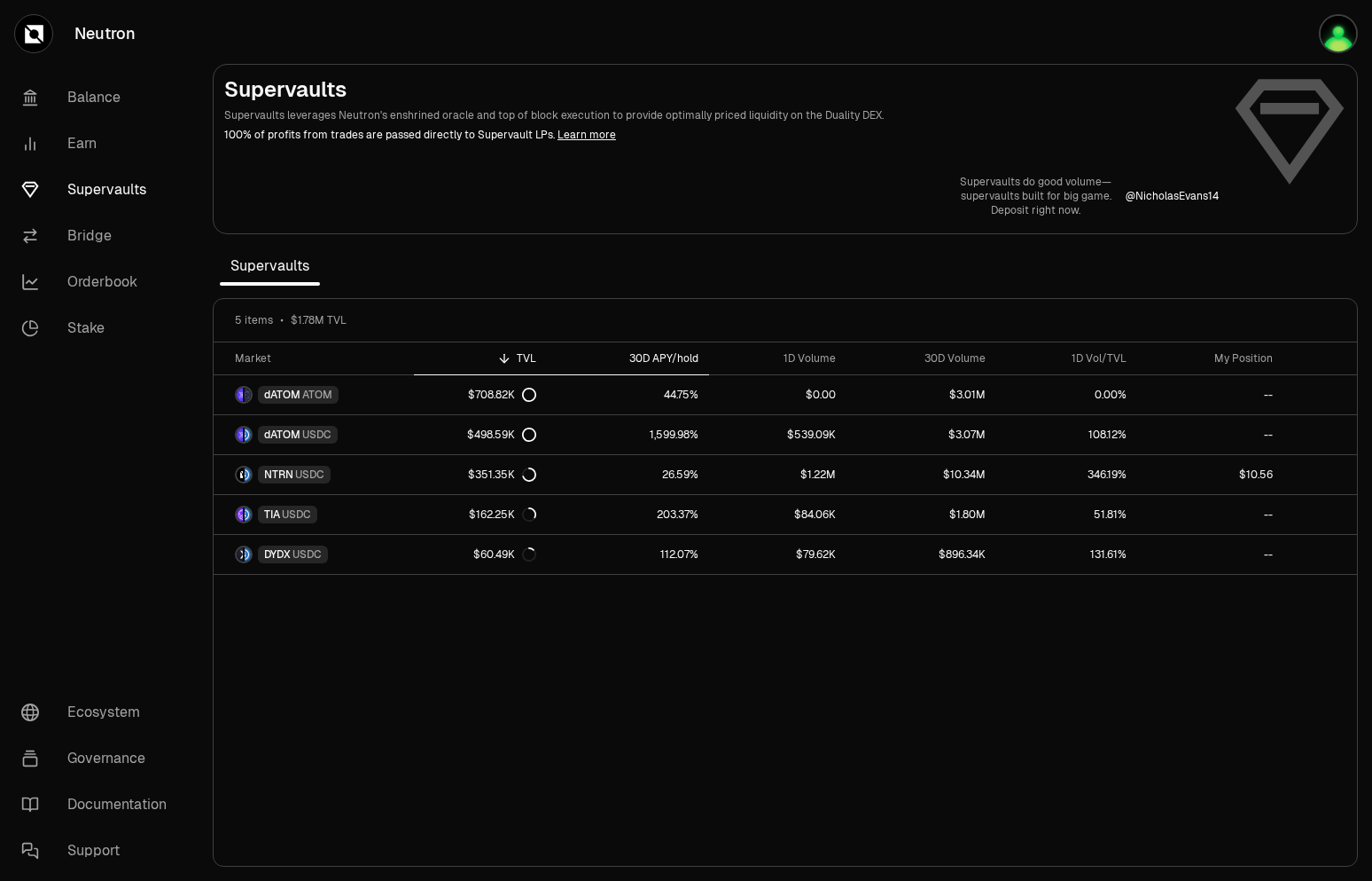
drag, startPoint x: 629, startPoint y: 359, endPoint x: 704, endPoint y: 355, distance: 75.1
click at [704, 355] on th "30D APY/hold" at bounding box center [628, 359] width 162 height 33
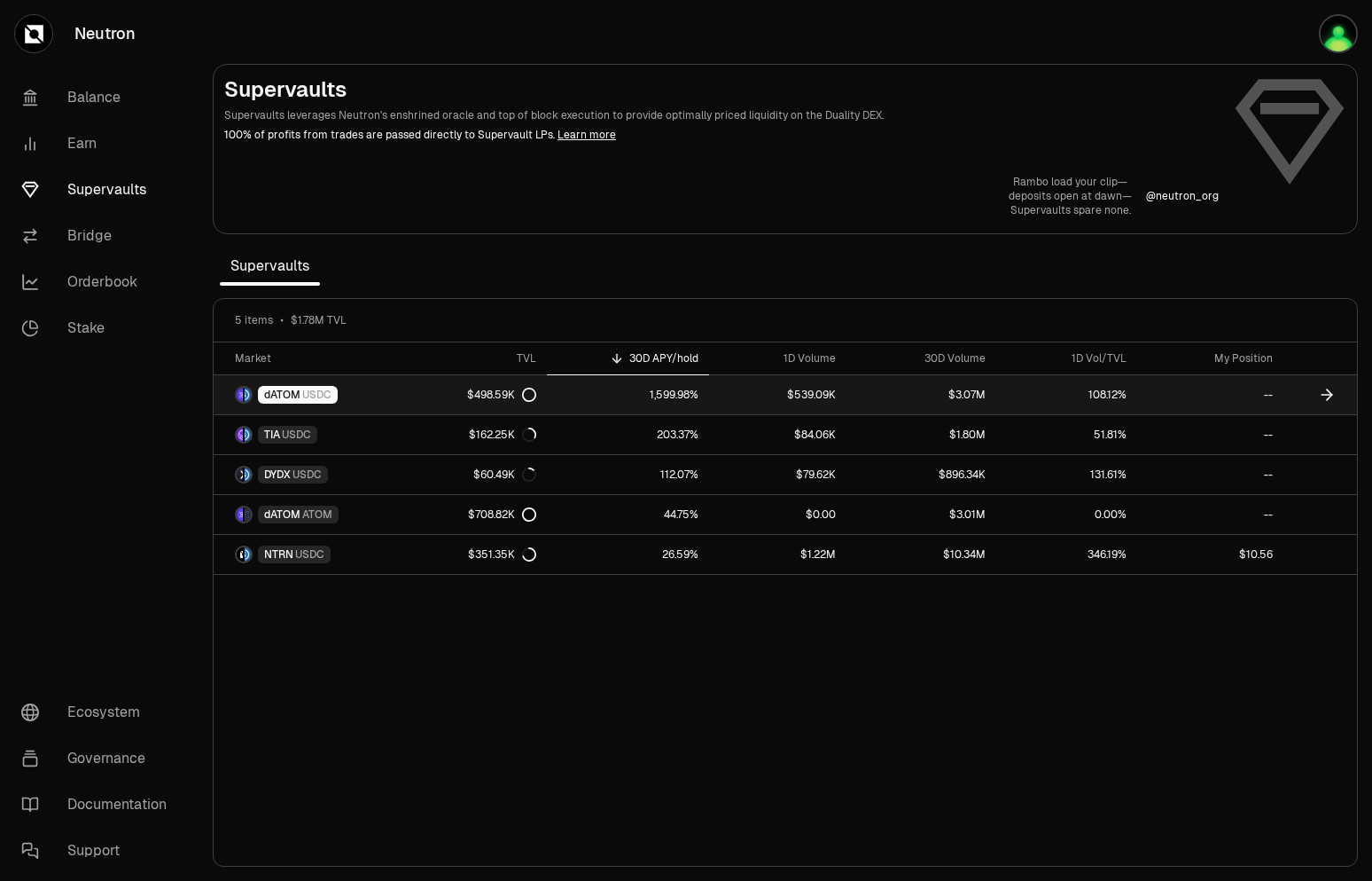
click at [792, 393] on link "$539.09K" at bounding box center [777, 394] width 138 height 39
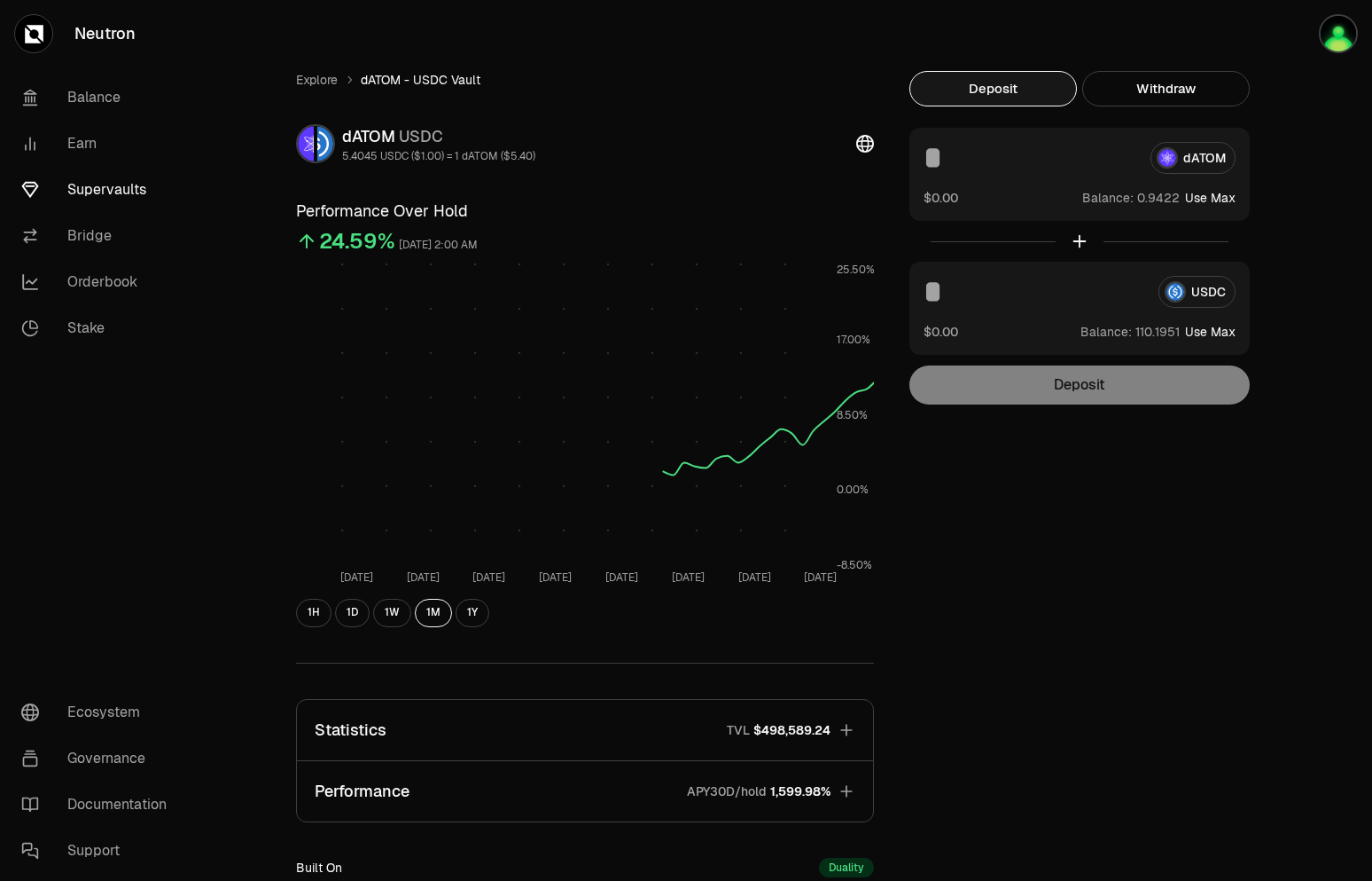
scroll to position [253, 0]
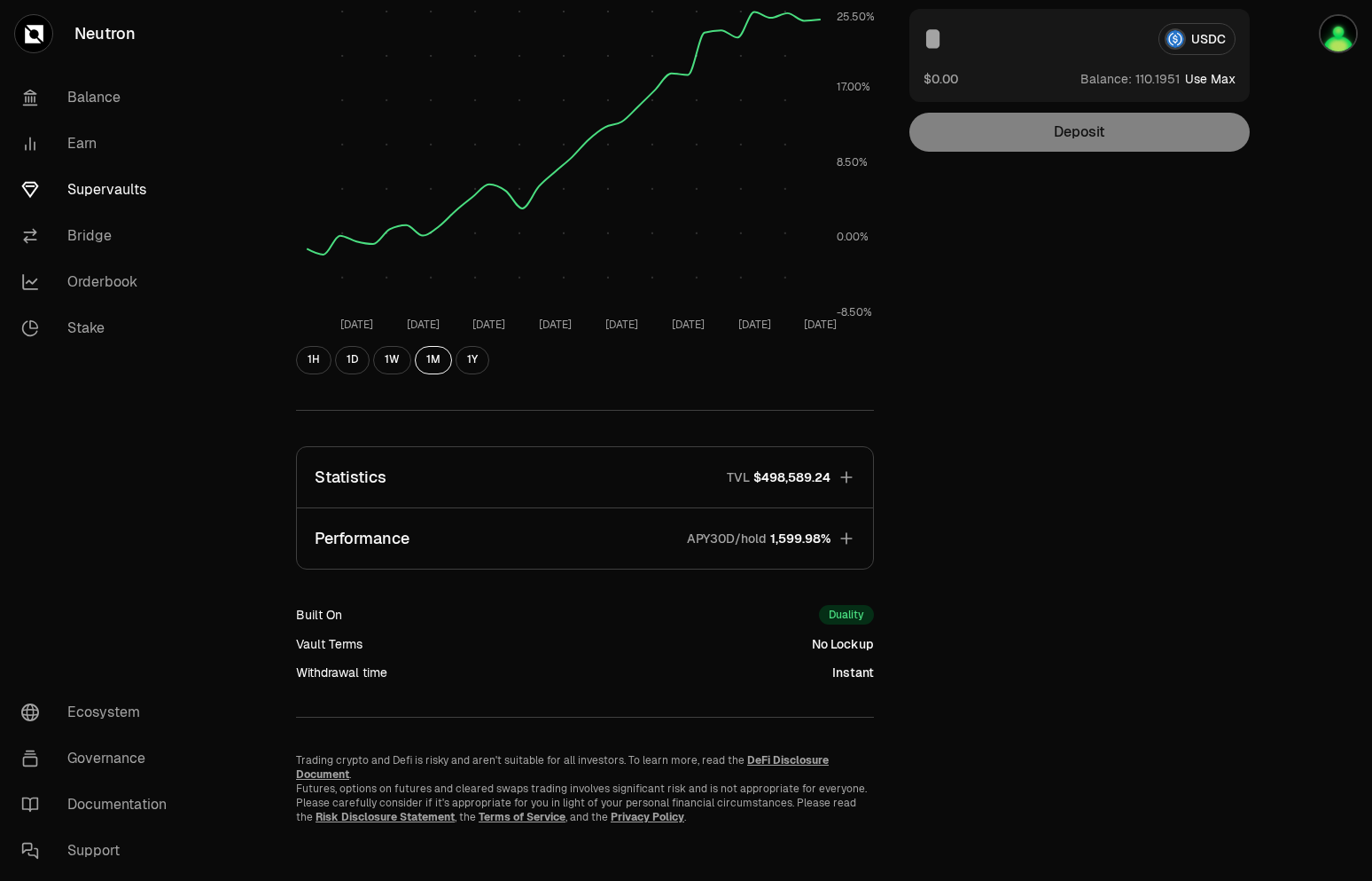
click at [602, 461] on button "Statistics TVL $498,589.24" at bounding box center [585, 477] width 576 height 60
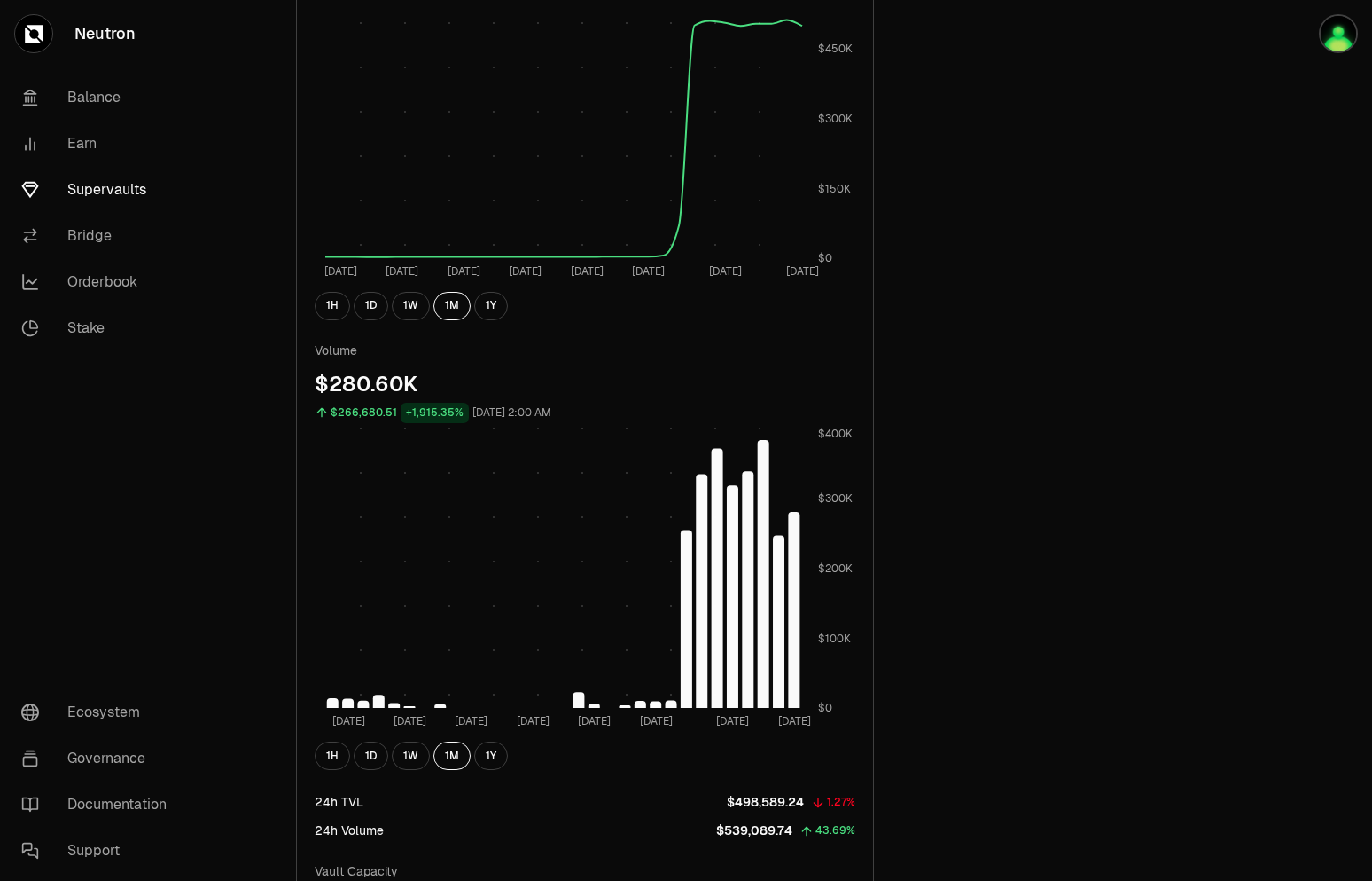
scroll to position [525, 0]
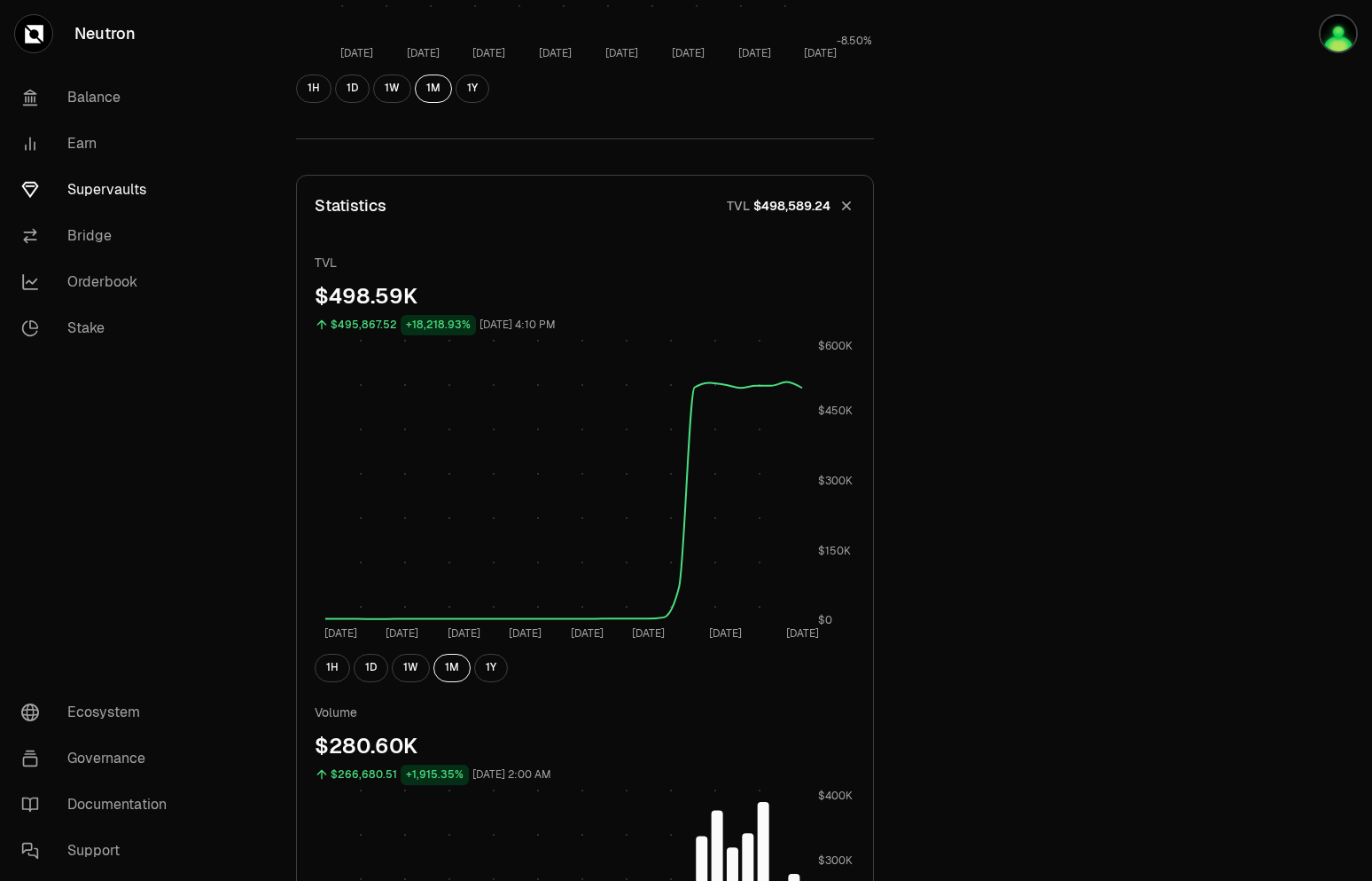
click at [434, 223] on button "Statistics TVL $498,589.24" at bounding box center [585, 205] width 576 height 60
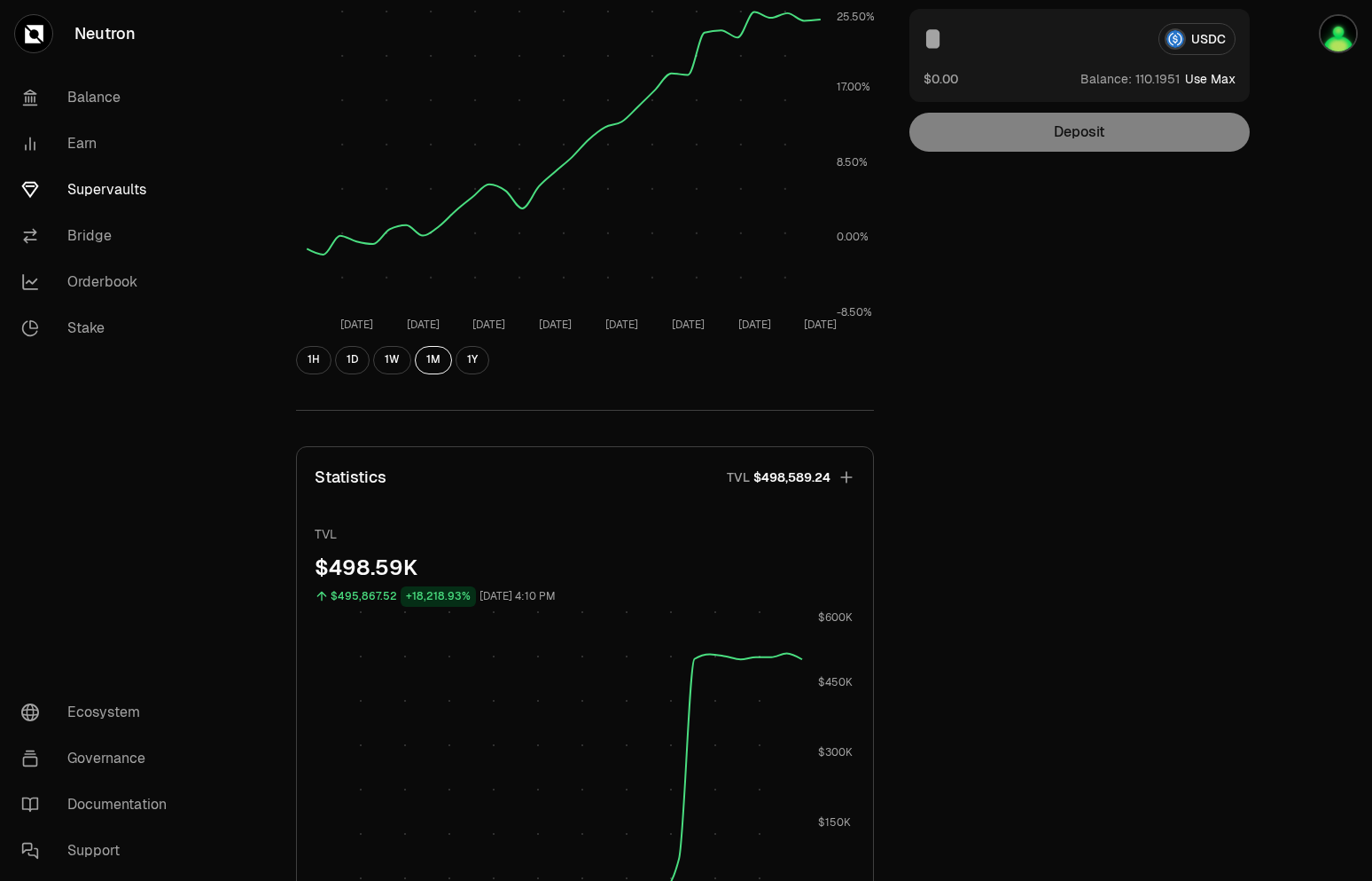
click at [447, 198] on rect at bounding box center [563, 162] width 514 height 304
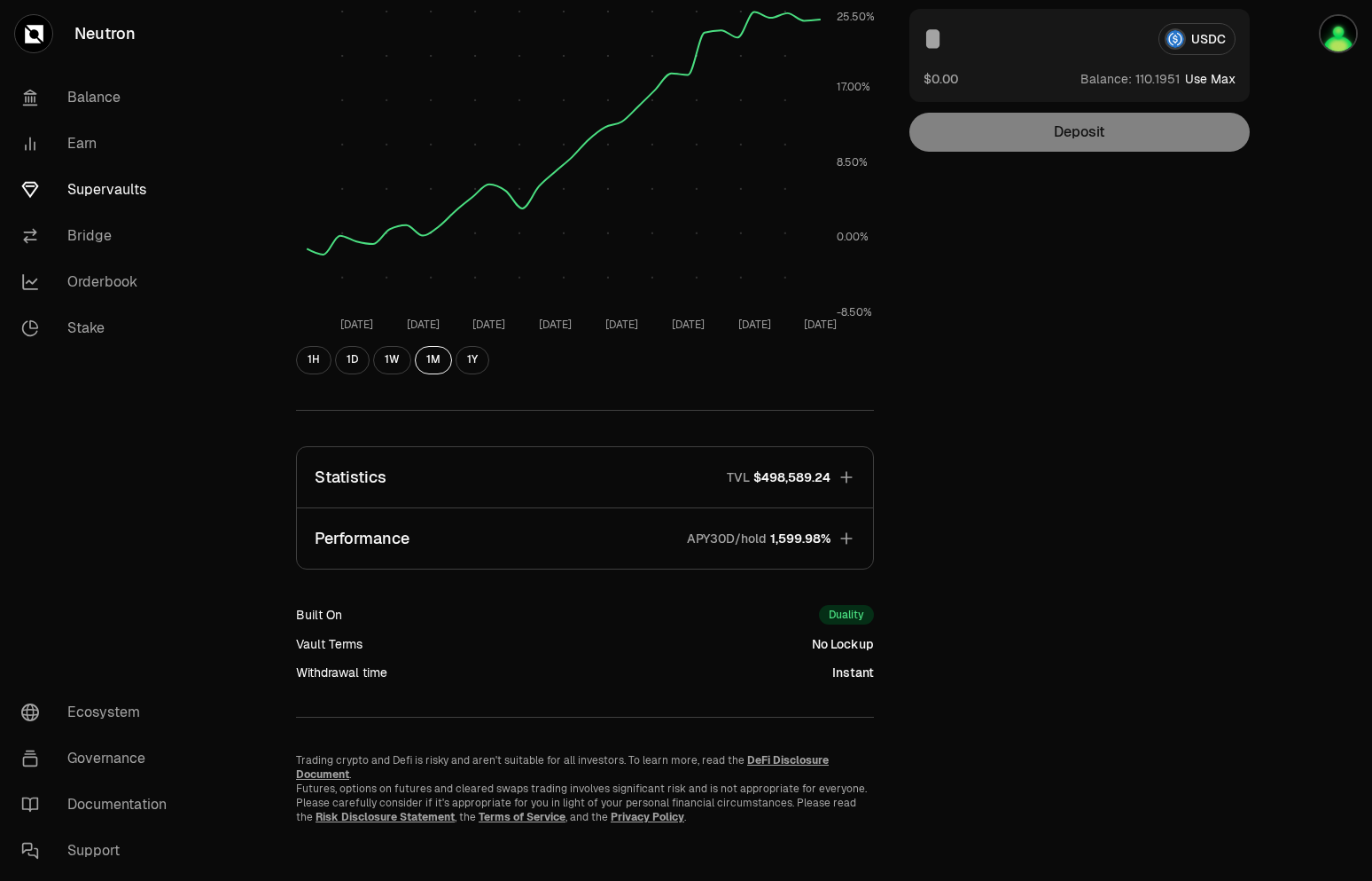
scroll to position [0, 0]
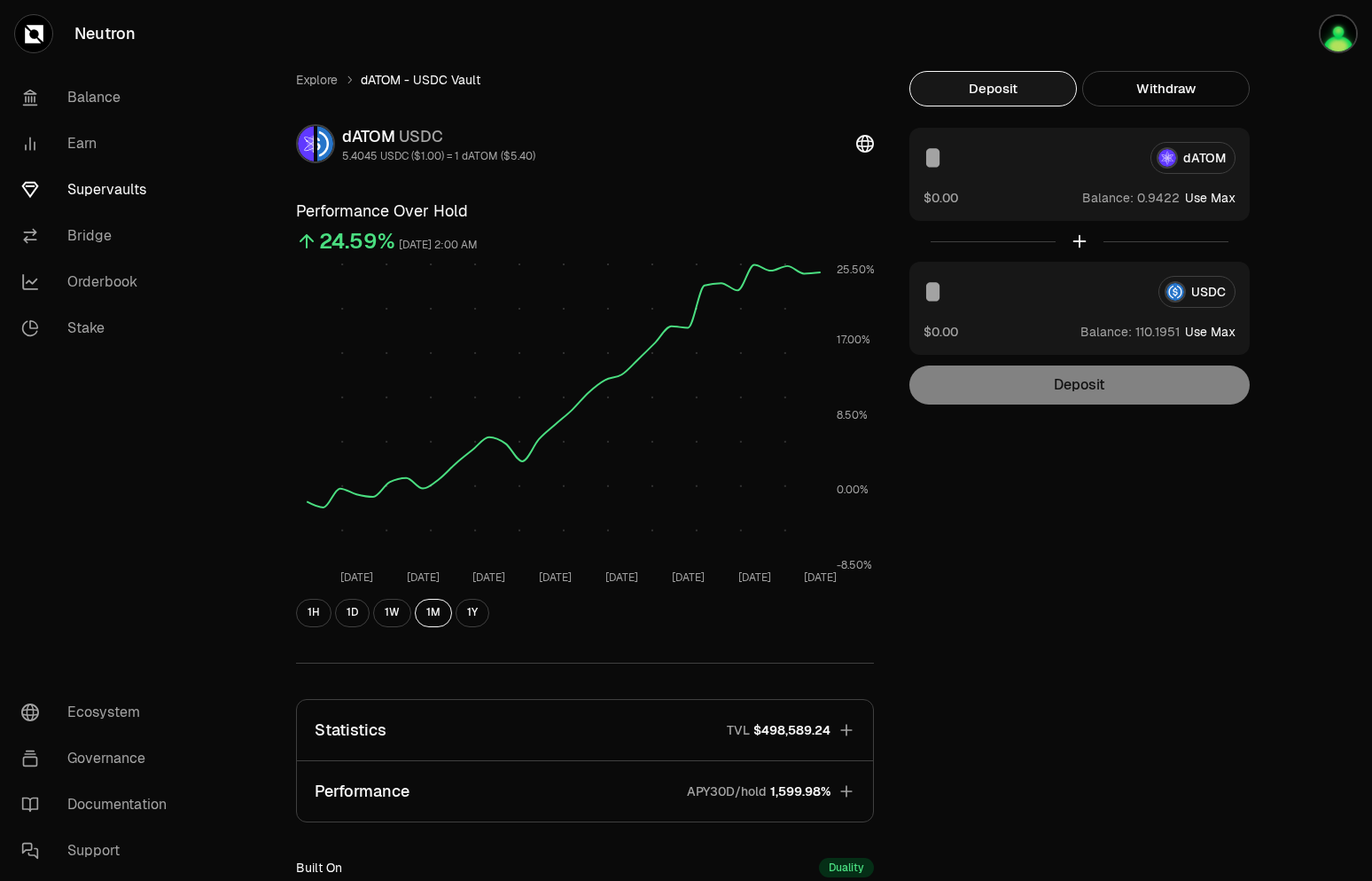
click at [295, 77] on div "Explore dATOM - USDC Vault dATOM USDC 5.4045 USDC ($1.00) = 1 dATOM ($5.40) Per…" at bounding box center [585, 573] width 620 height 1006
click at [306, 78] on link "Explore" at bounding box center [317, 79] width 42 height 18
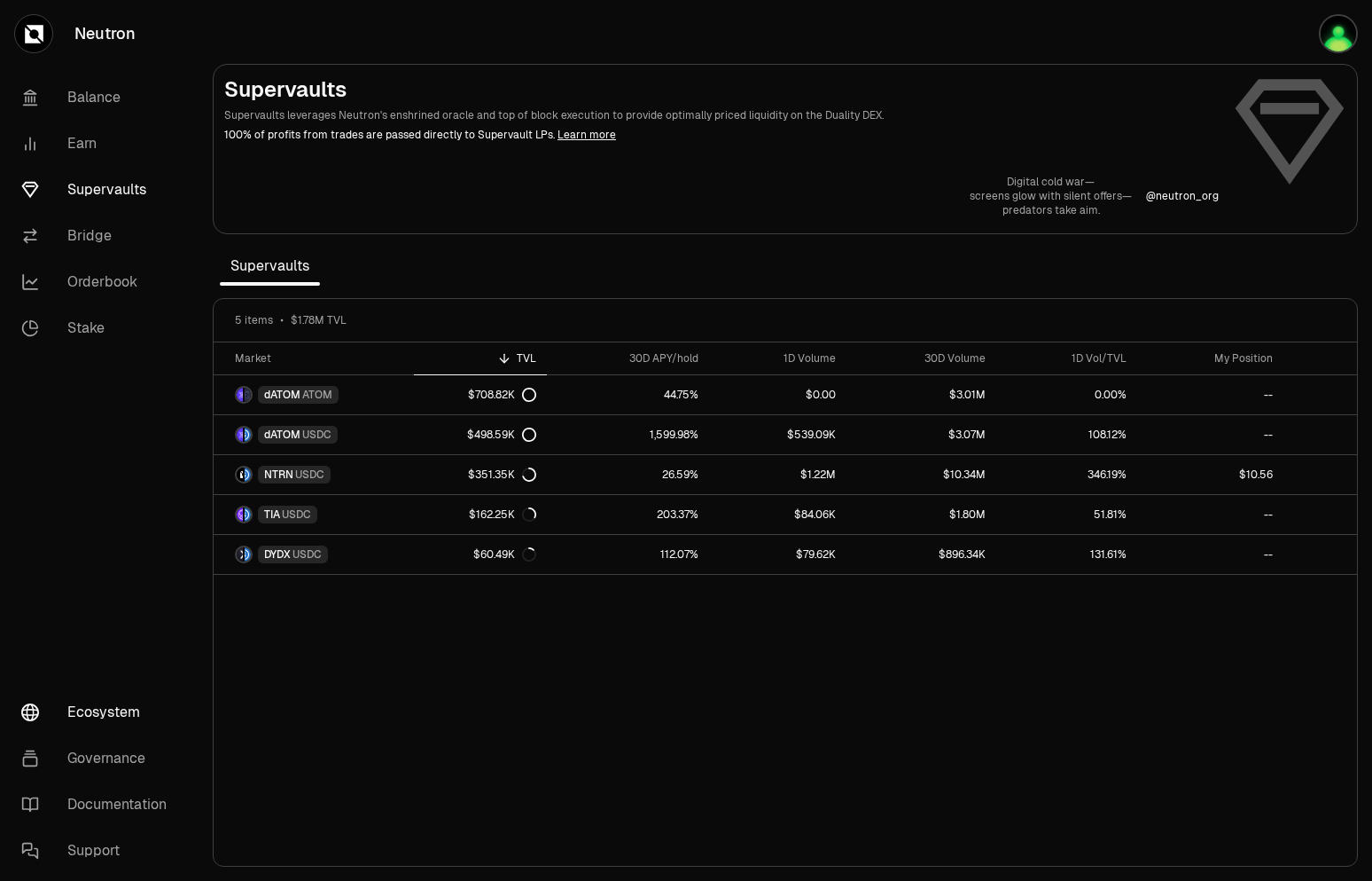
click at [114, 724] on link "Ecosystem" at bounding box center [100, 712] width 185 height 46
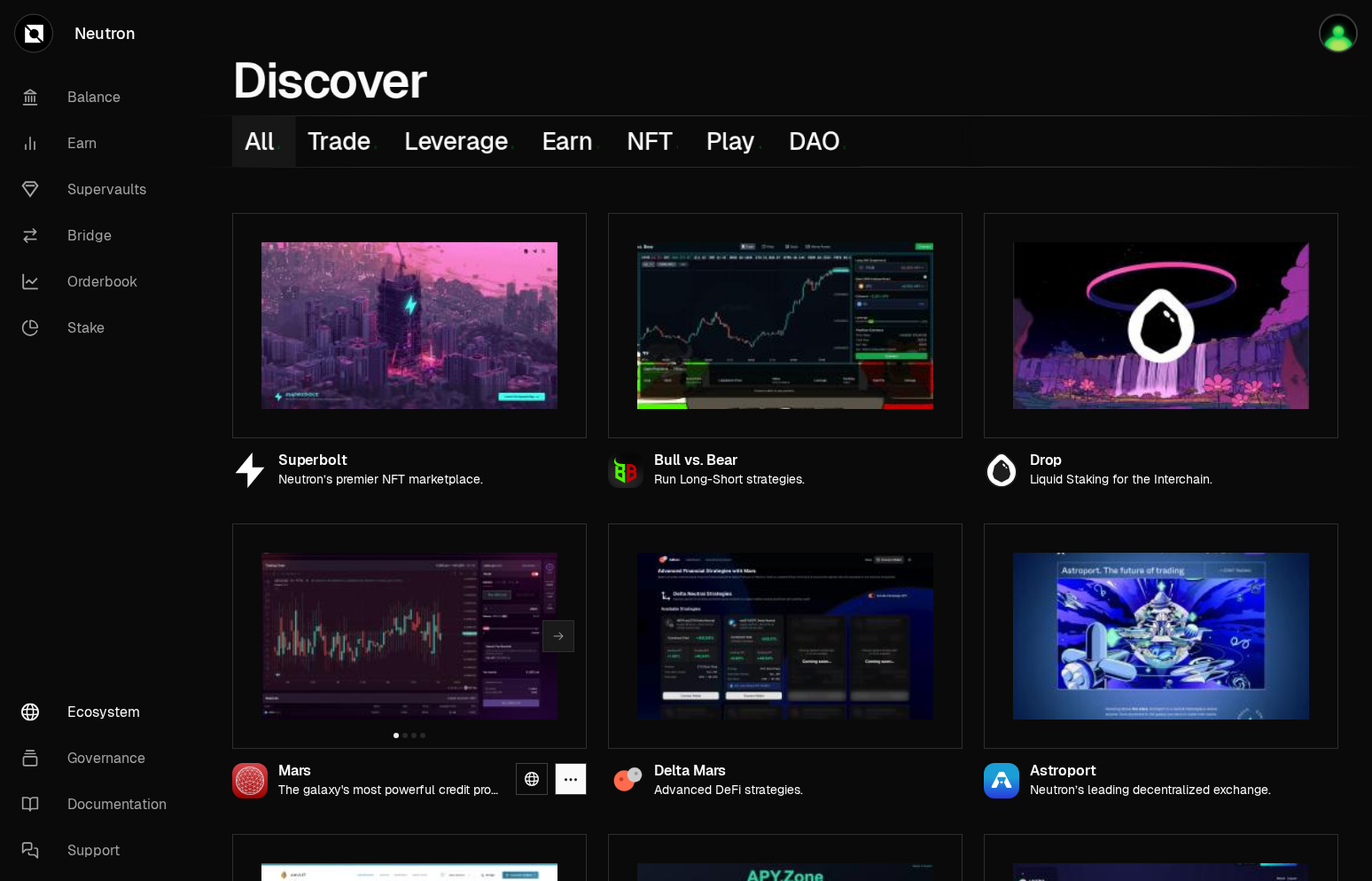
scroll to position [91, 0]
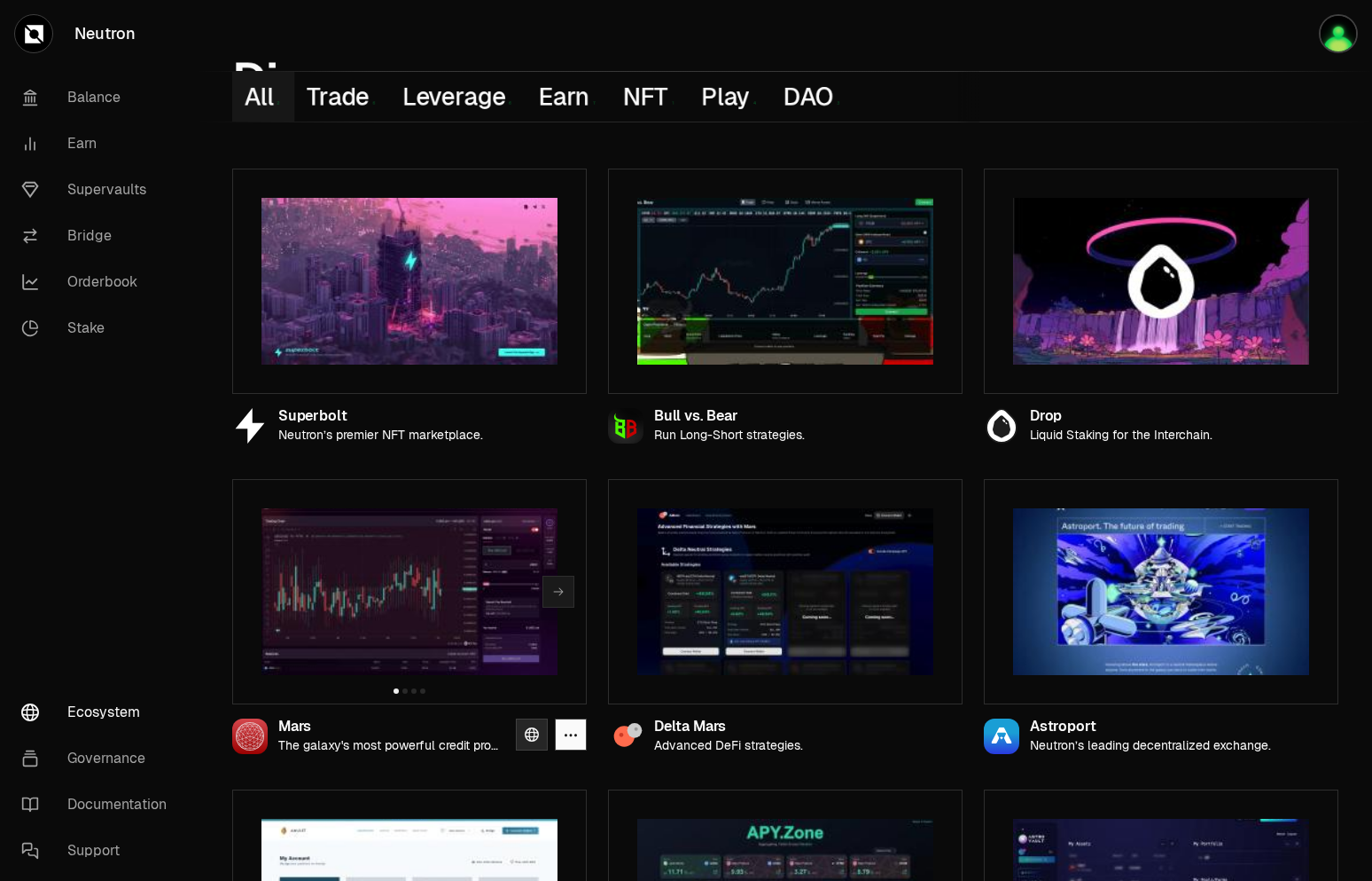
click at [539, 734] on link at bounding box center [532, 734] width 32 height 32
click at [84, 103] on link "Balance" at bounding box center [100, 98] width 185 height 46
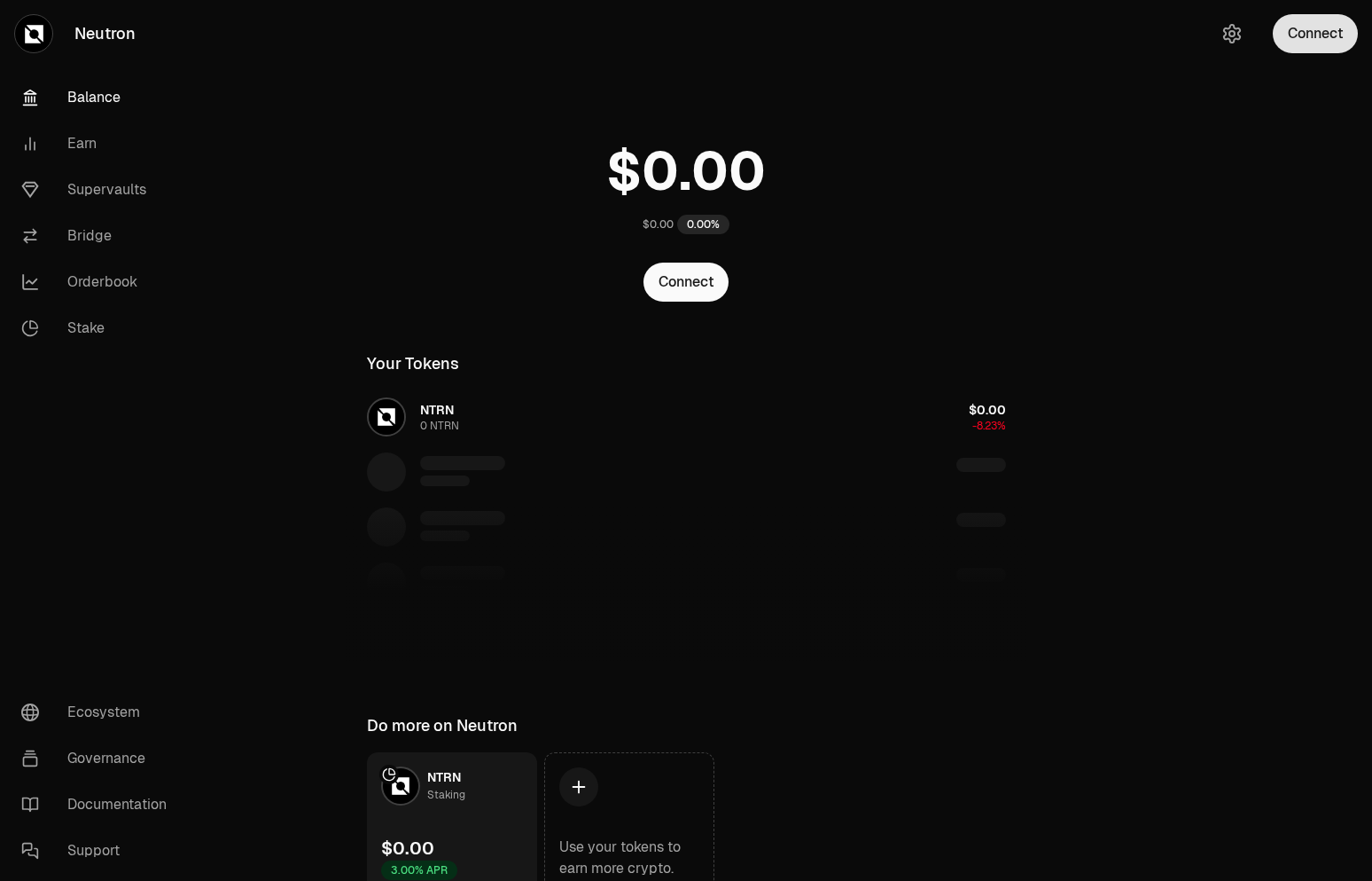
click at [1301, 27] on button "Connect" at bounding box center [1316, 33] width 85 height 39
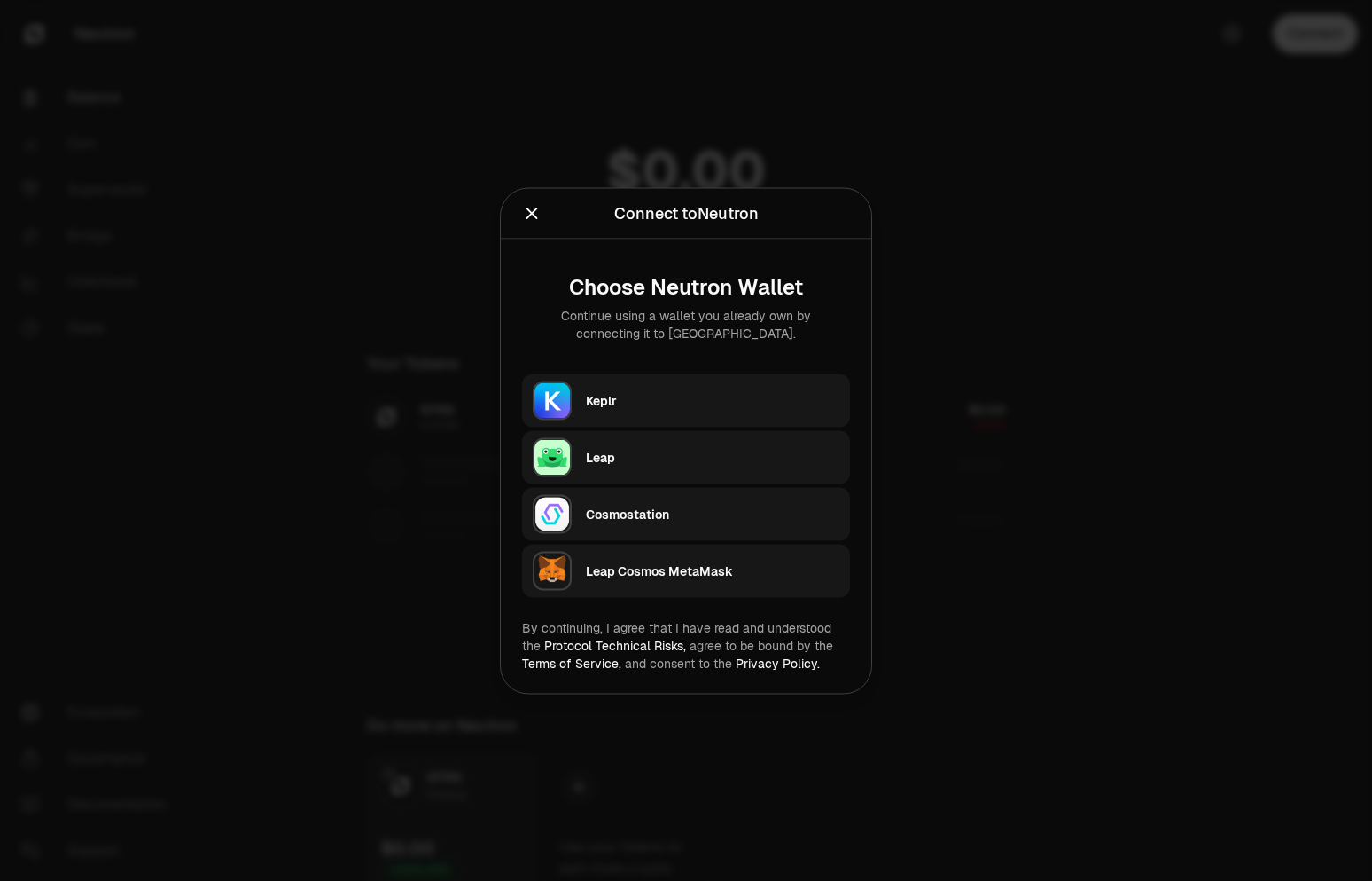
click at [604, 398] on div "Keplr" at bounding box center [713, 399] width 254 height 18
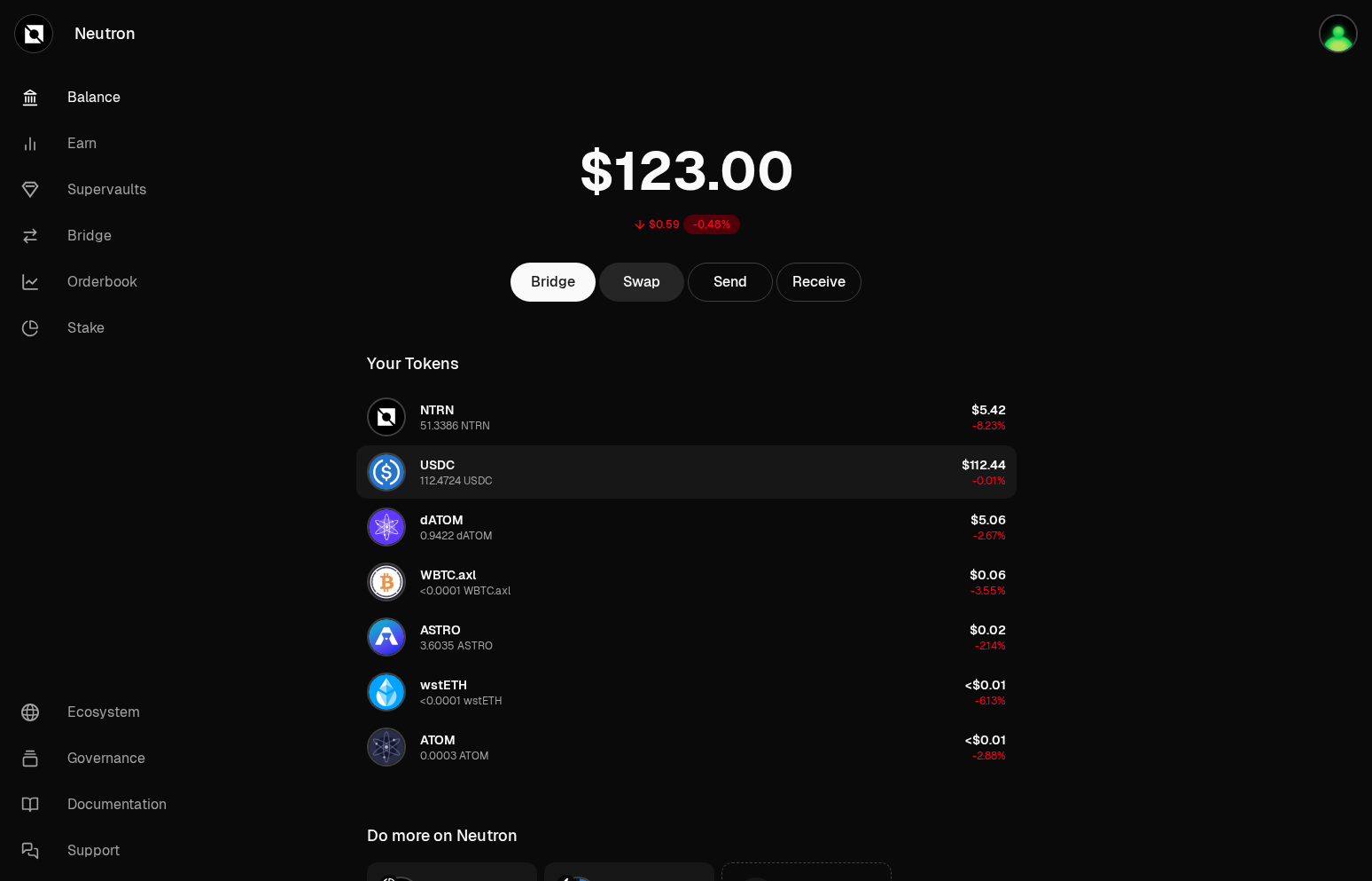
drag, startPoint x: 419, startPoint y: 467, endPoint x: 455, endPoint y: 467, distance: 36.0
click at [455, 467] on div "USDC 112.4724 USDC" at bounding box center [429, 472] width 125 height 39
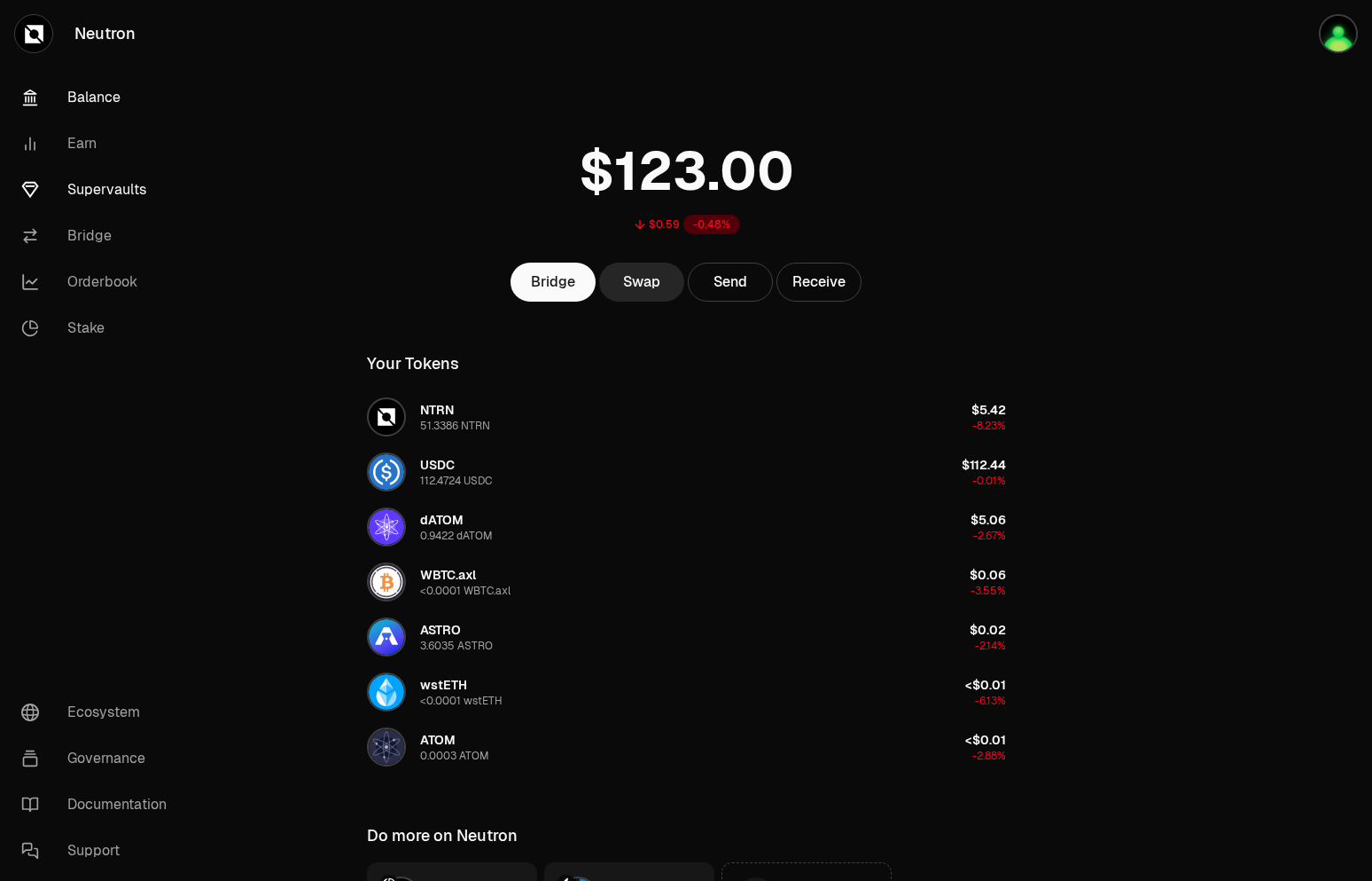
click at [134, 188] on link "Supervaults" at bounding box center [100, 190] width 185 height 46
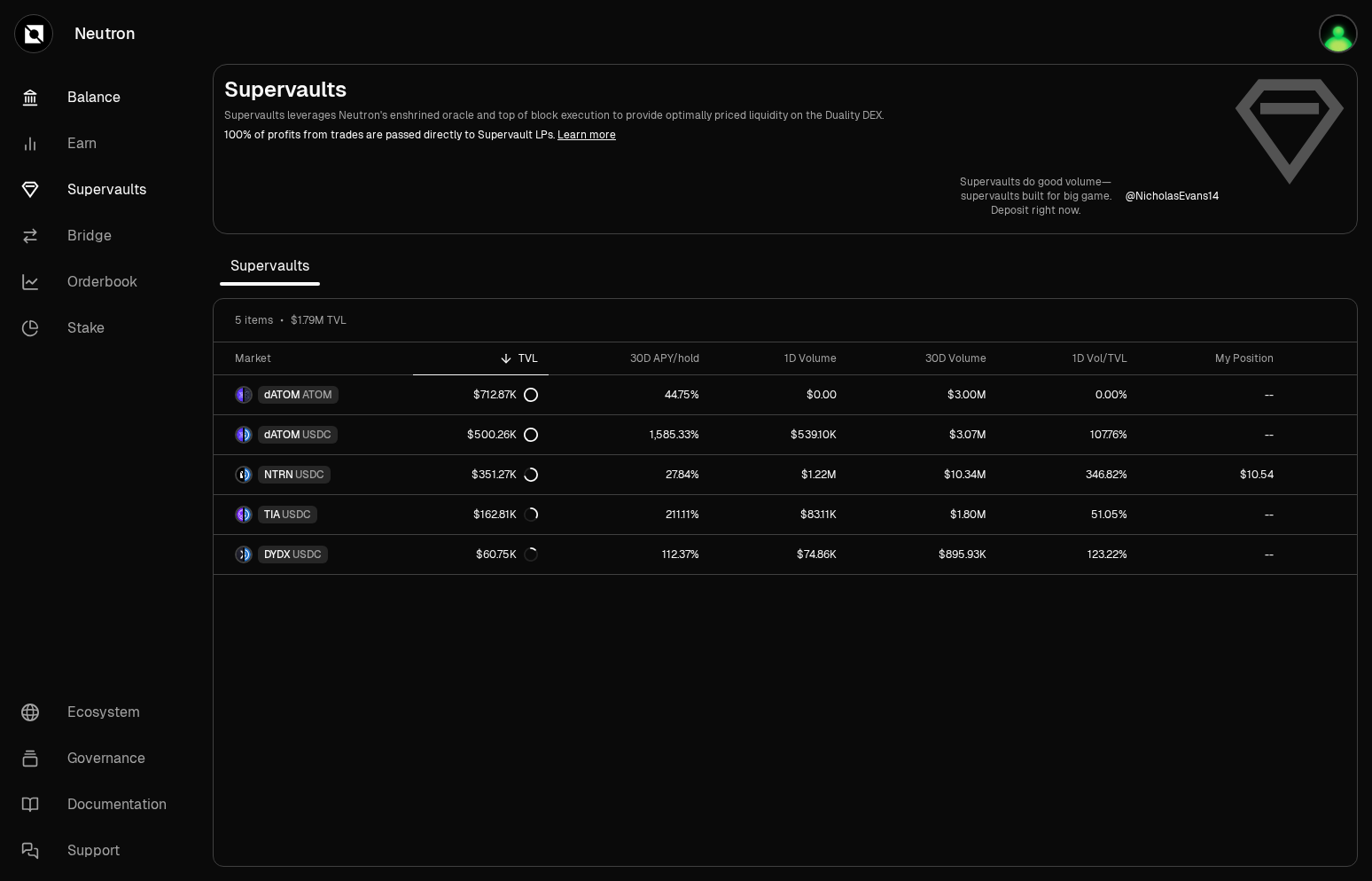
click at [85, 86] on link "Balance" at bounding box center [100, 98] width 185 height 46
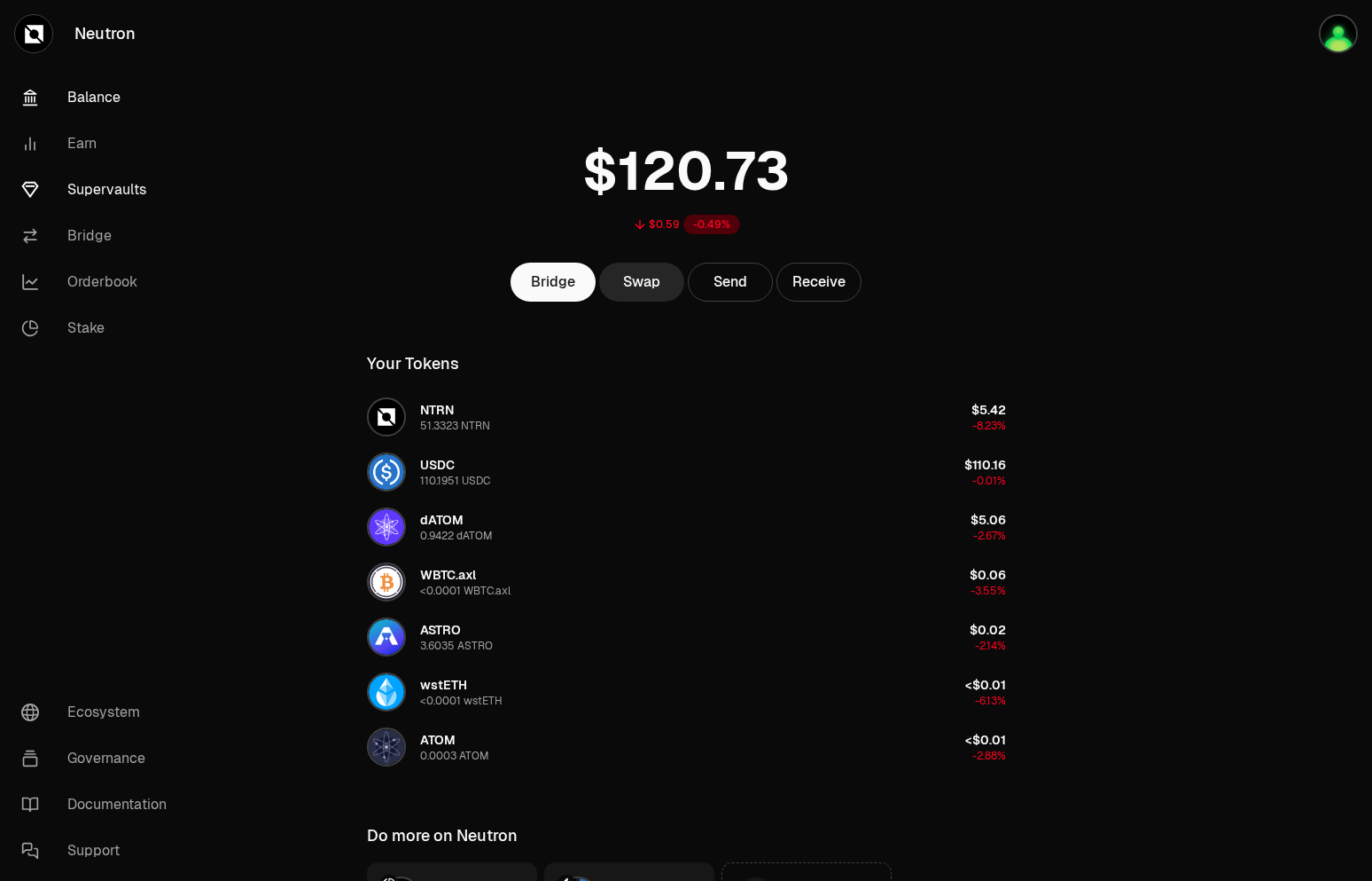
click at [110, 205] on link "Supervaults" at bounding box center [100, 190] width 185 height 46
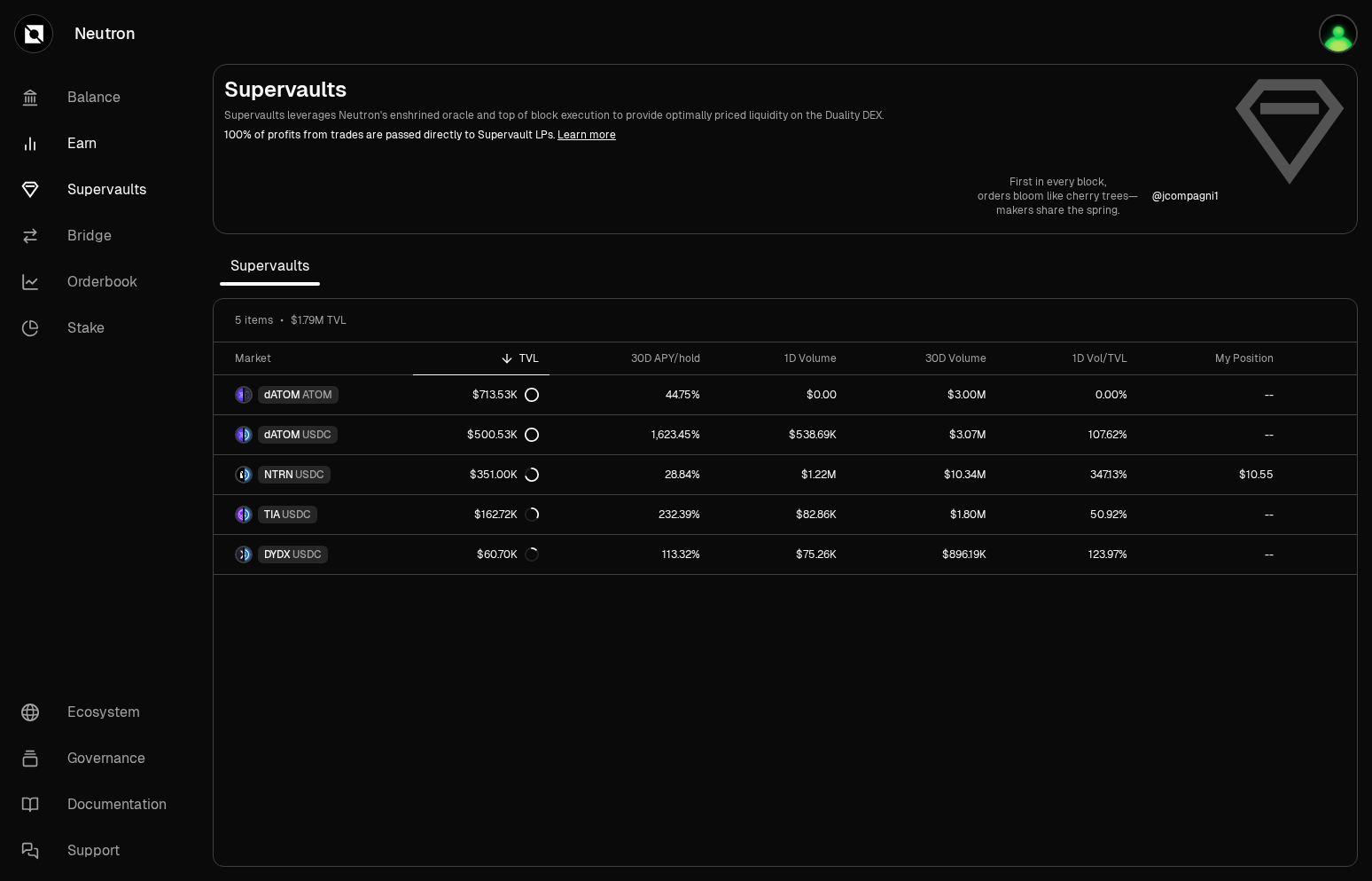
click at [67, 152] on link "Earn" at bounding box center [100, 144] width 185 height 46
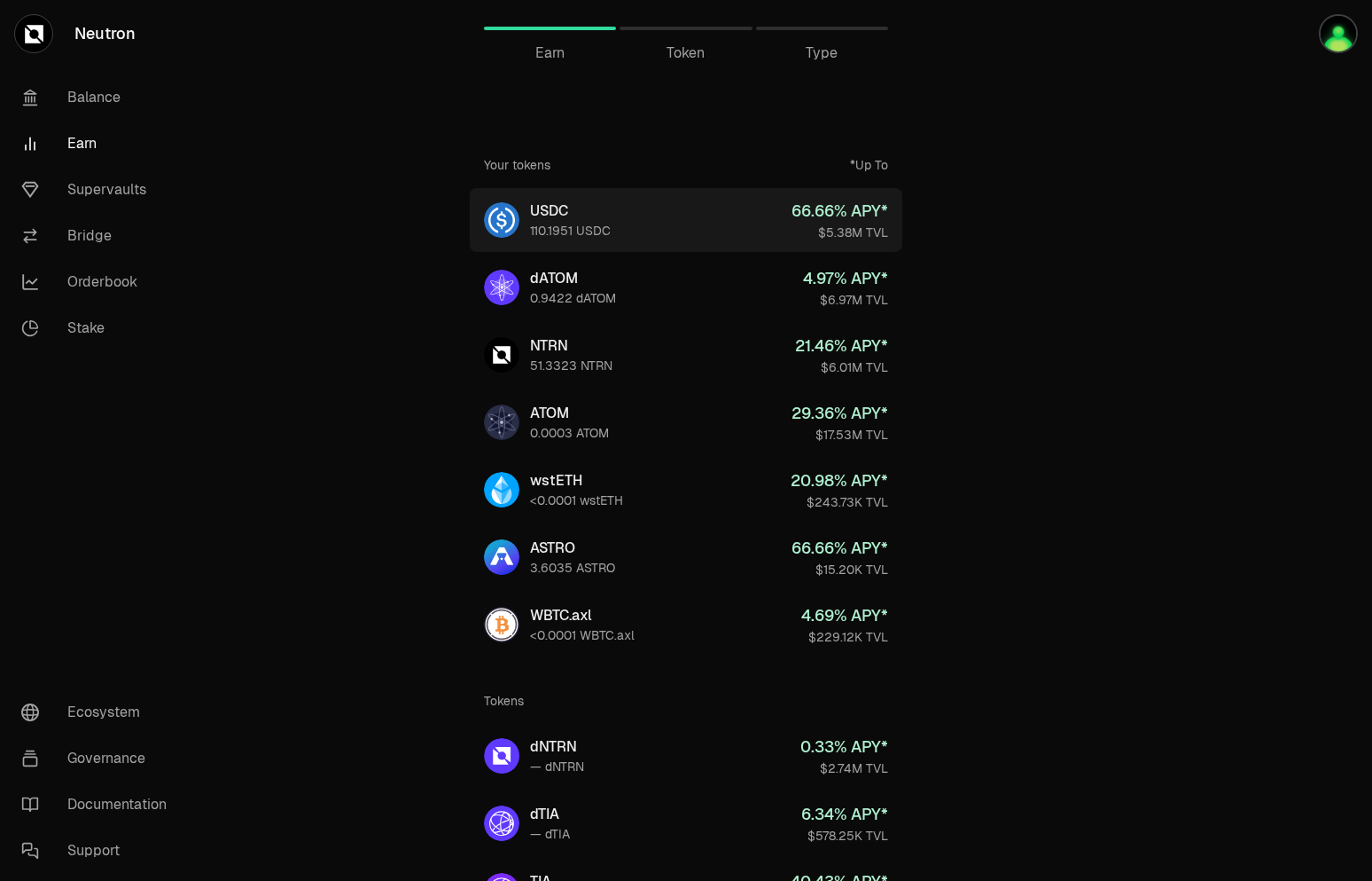
click at [735, 218] on link "USDC 110.1951 USDC 66.66 % APY* $5.38M TVL" at bounding box center [686, 220] width 433 height 64
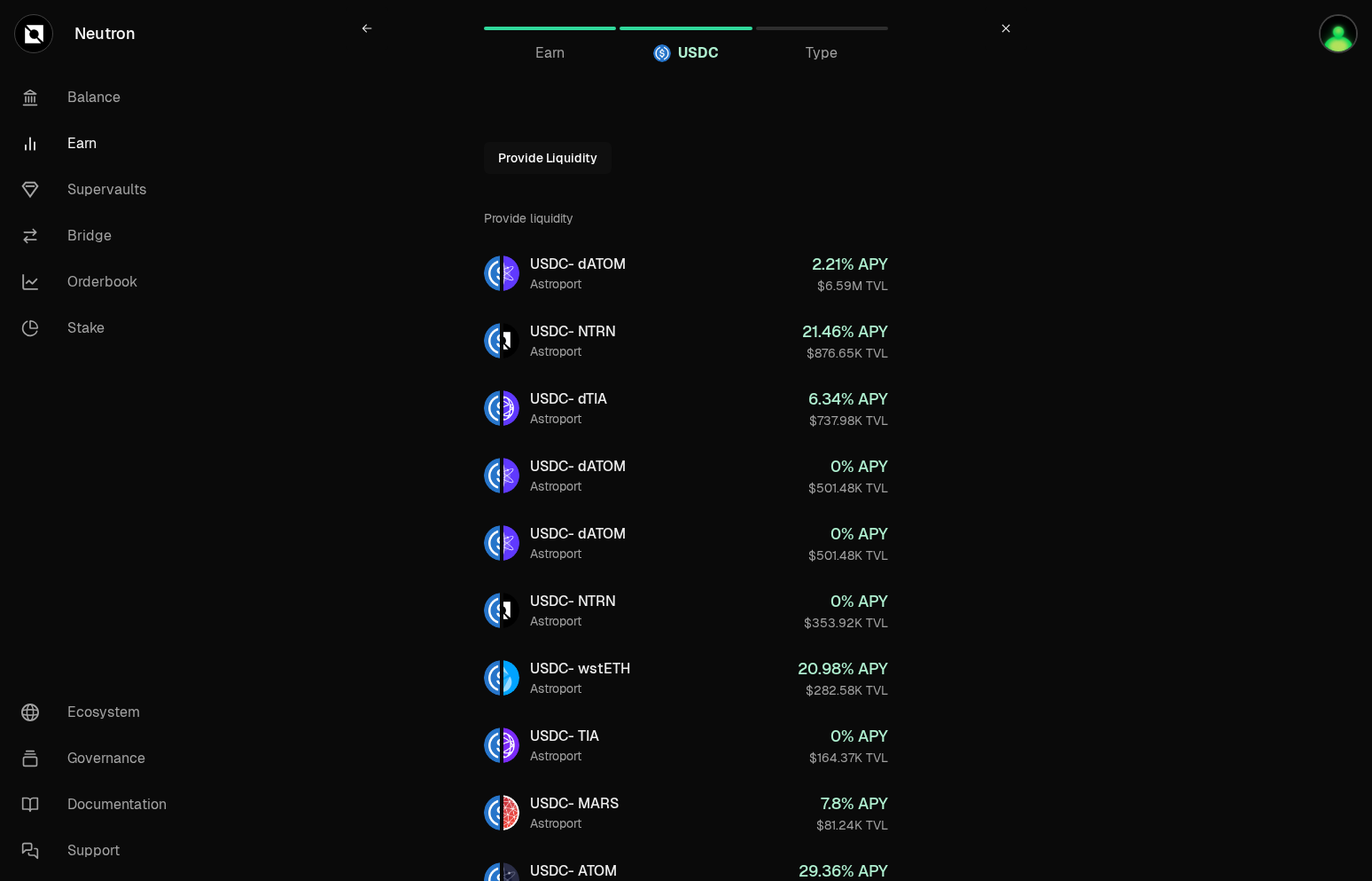
click at [122, 31] on link "Neutron" at bounding box center [99, 33] width 199 height 67
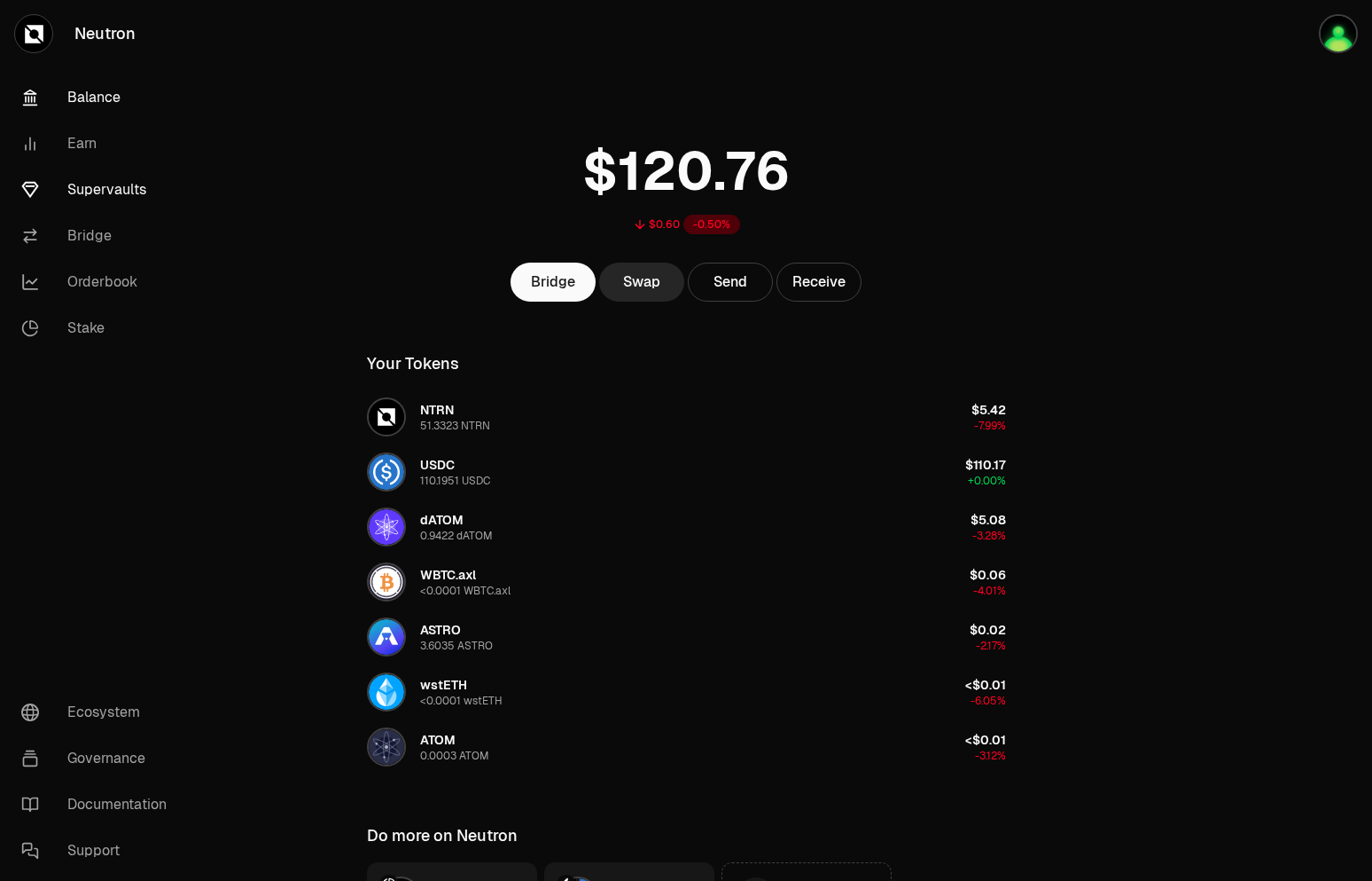
click at [124, 179] on link "Supervaults" at bounding box center [100, 190] width 185 height 46
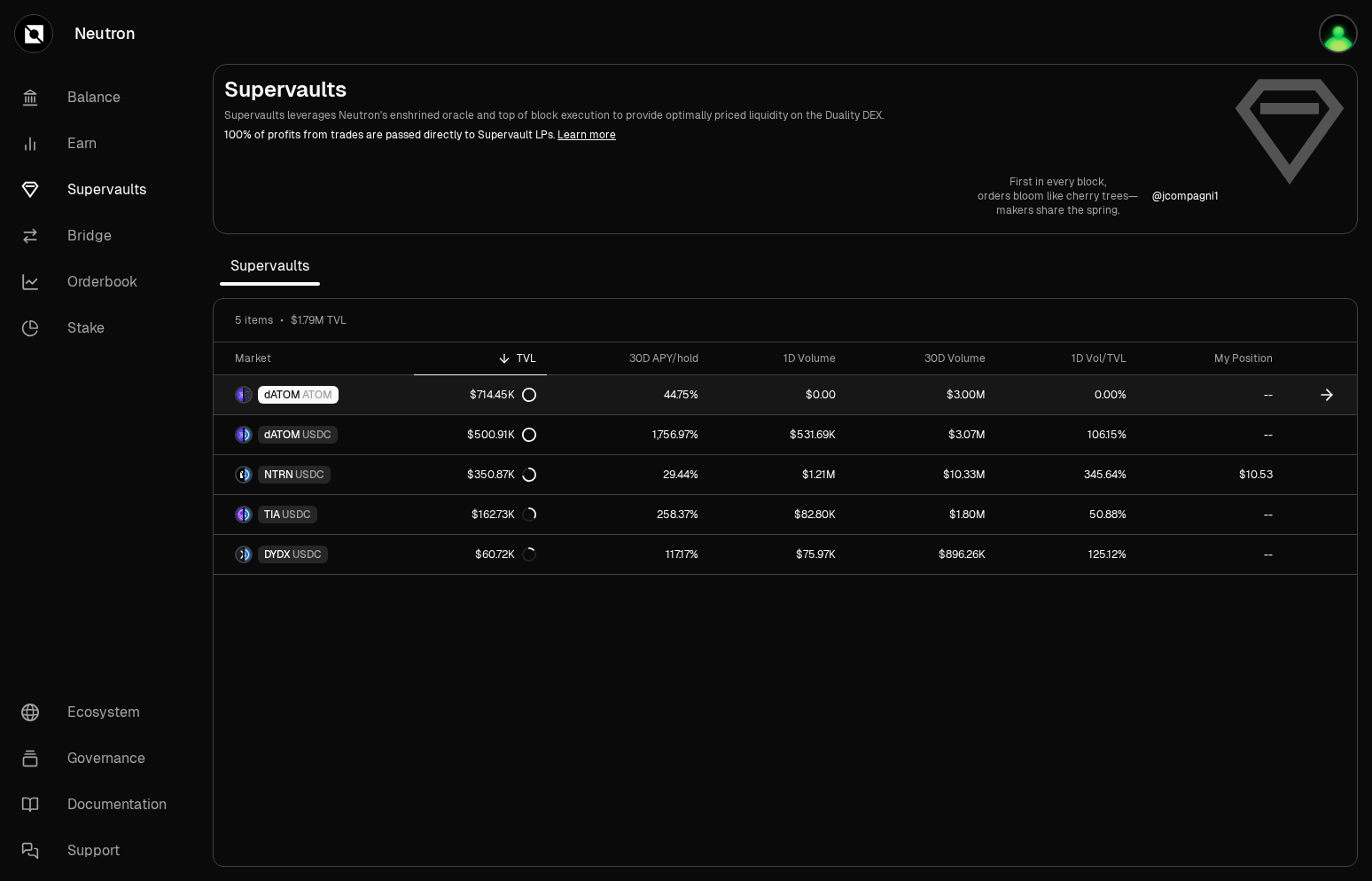
click at [401, 400] on link "dATOM ATOM" at bounding box center [313, 394] width 200 height 39
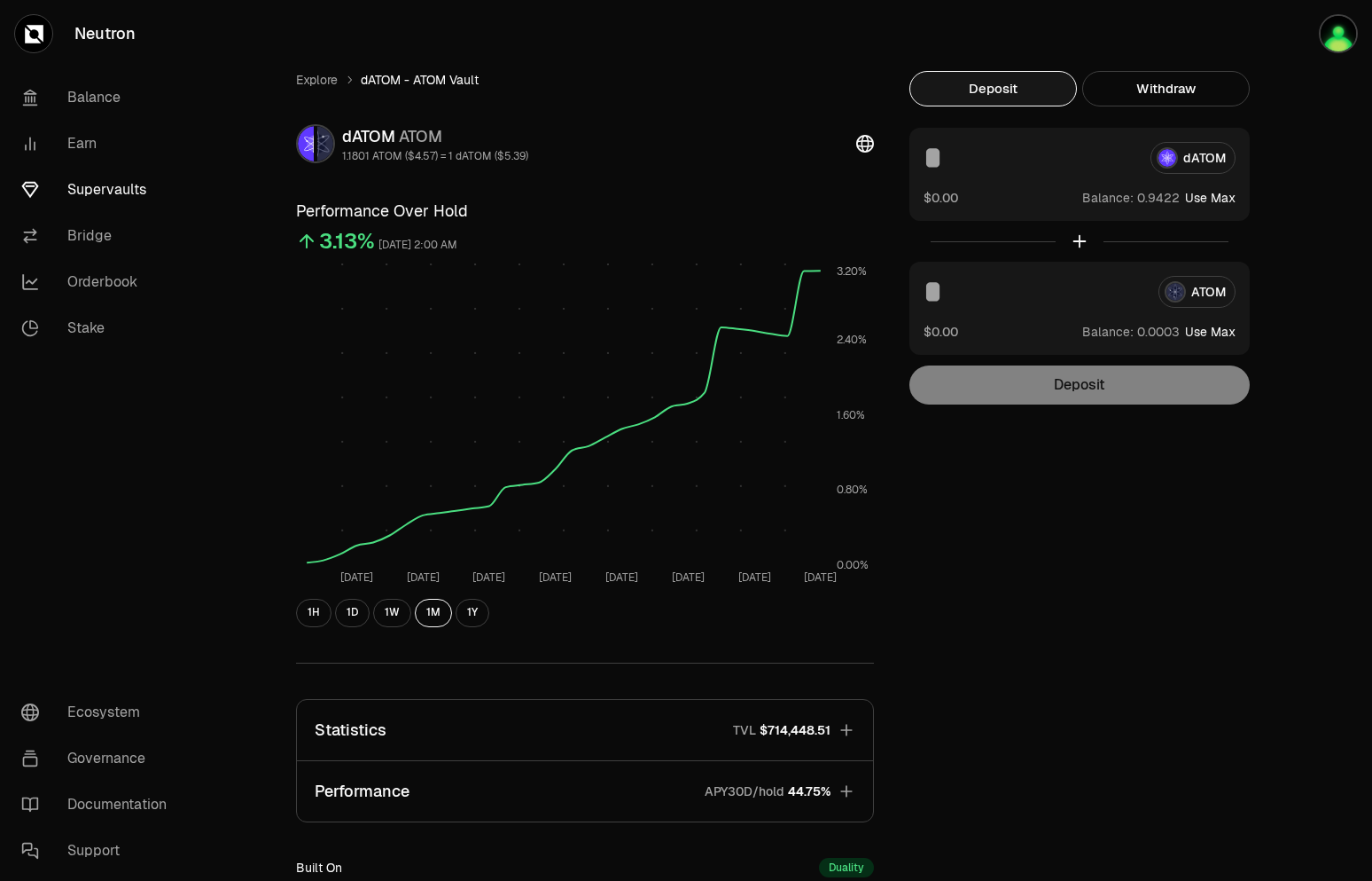
scroll to position [253, 0]
